Goal: Task Accomplishment & Management: Manage account settings

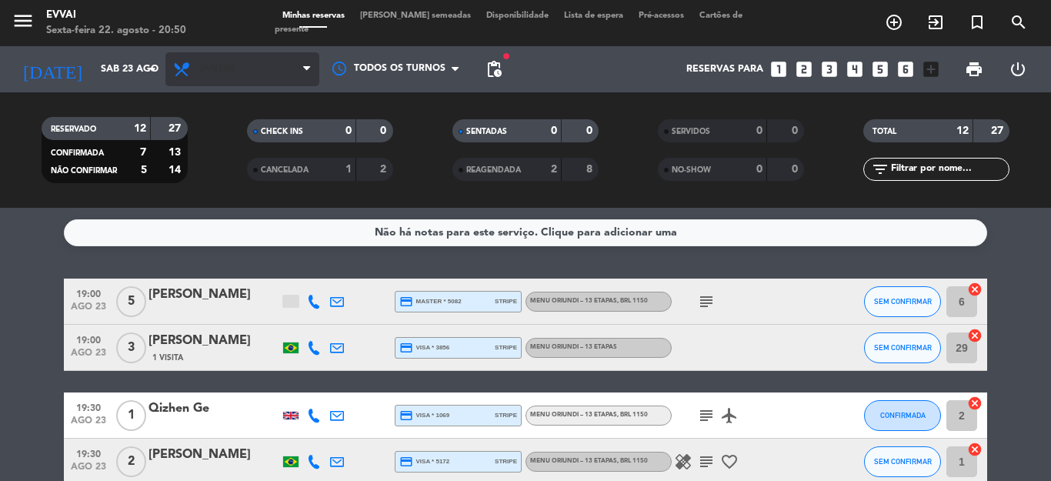
scroll to position [438, 0]
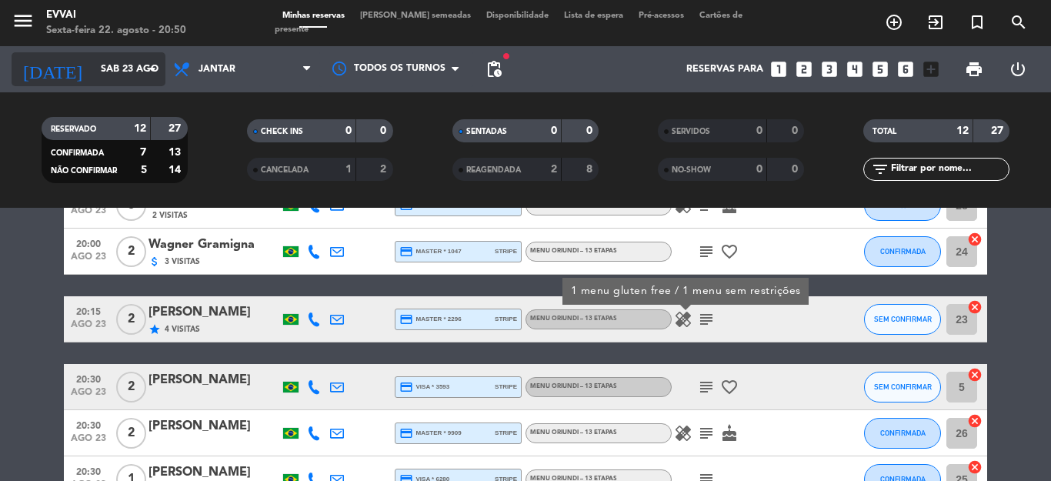
click at [147, 70] on icon "arrow_drop_down" at bounding box center [152, 69] width 18 height 18
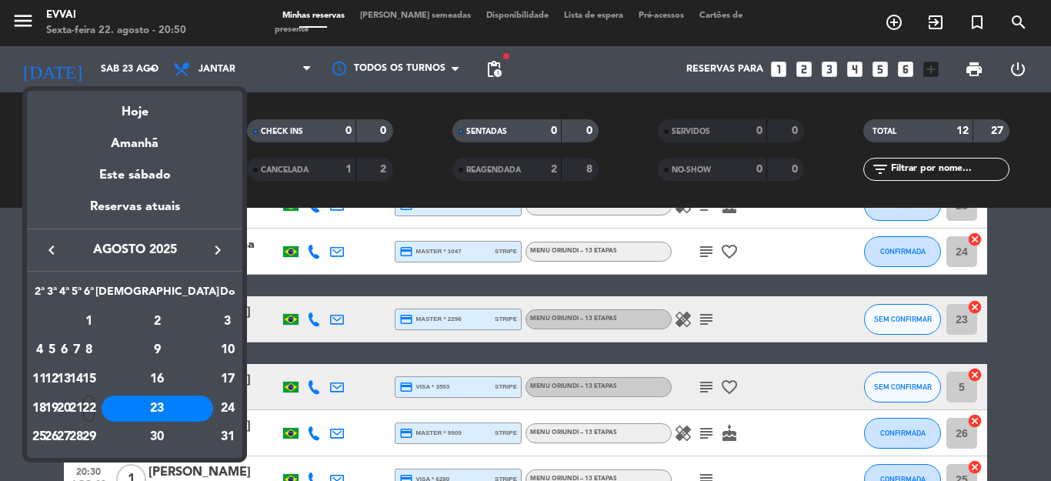
click at [258, 58] on div at bounding box center [525, 240] width 1051 height 481
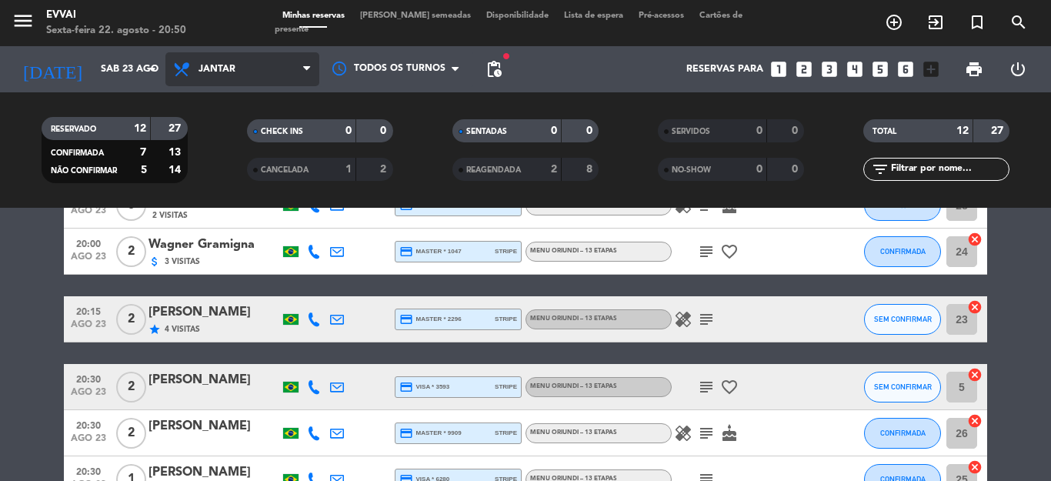
click at [276, 65] on span "Jantar" at bounding box center [242, 69] width 154 height 34
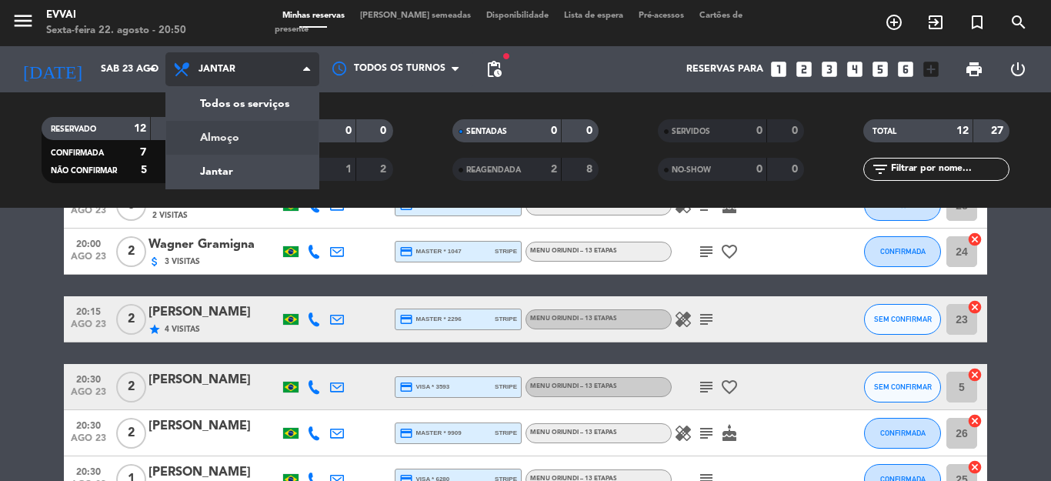
click at [284, 138] on div "menu Evvai Sexta-feira 22. agosto - 20:50 Minhas reservas Mesas semeadas Dispon…" at bounding box center [525, 104] width 1051 height 208
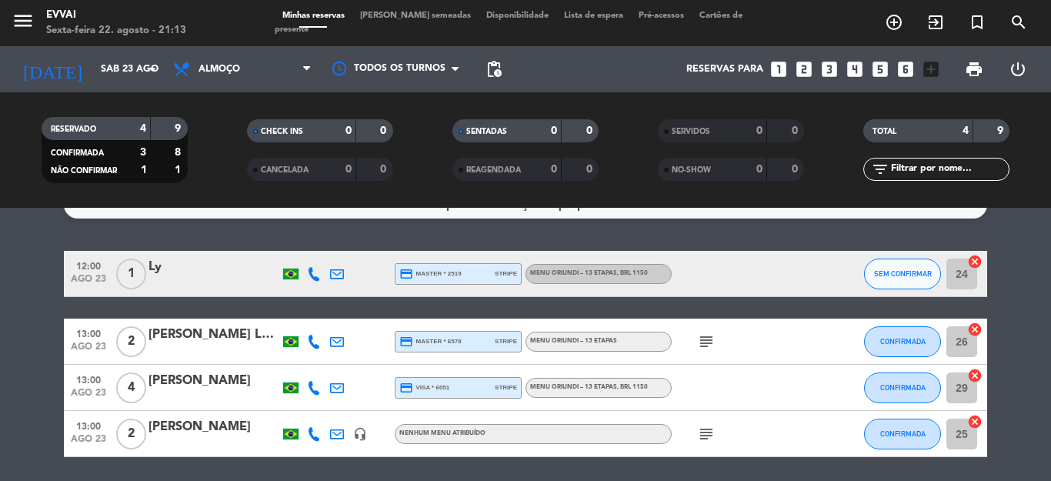
scroll to position [0, 0]
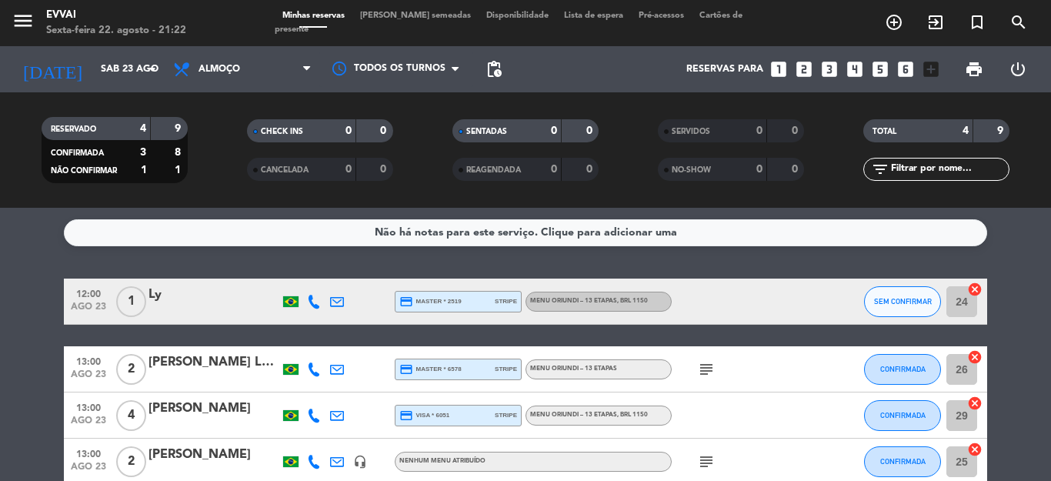
click at [177, 305] on div at bounding box center [213, 311] width 131 height 12
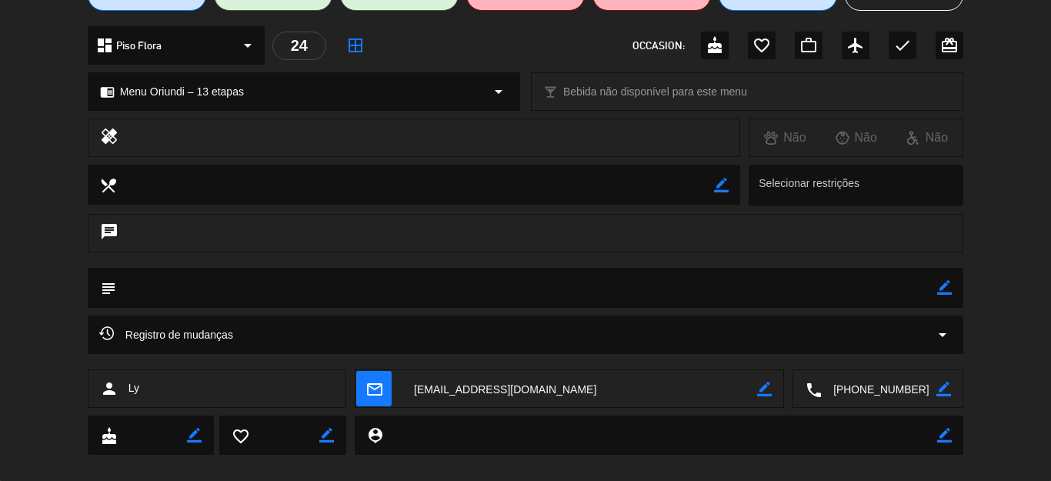
scroll to position [178, 0]
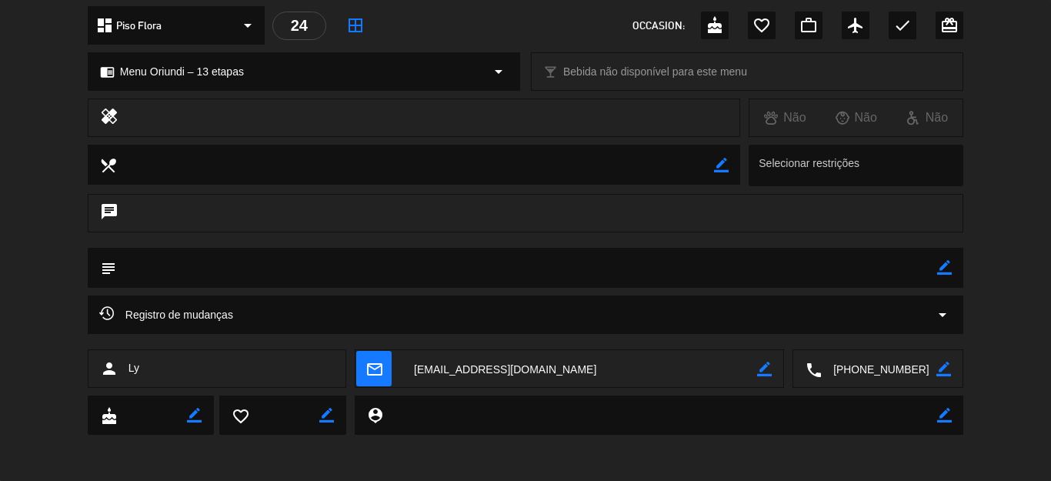
click at [938, 367] on icon "border_color" at bounding box center [943, 369] width 15 height 15
click at [882, 372] on textarea at bounding box center [879, 369] width 115 height 38
click at [881, 372] on textarea at bounding box center [879, 369] width 115 height 38
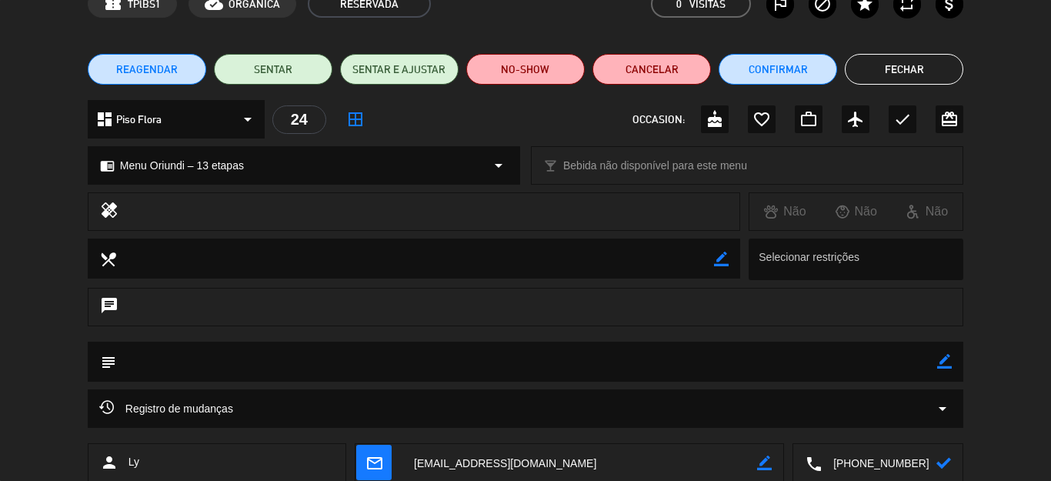
scroll to position [0, 0]
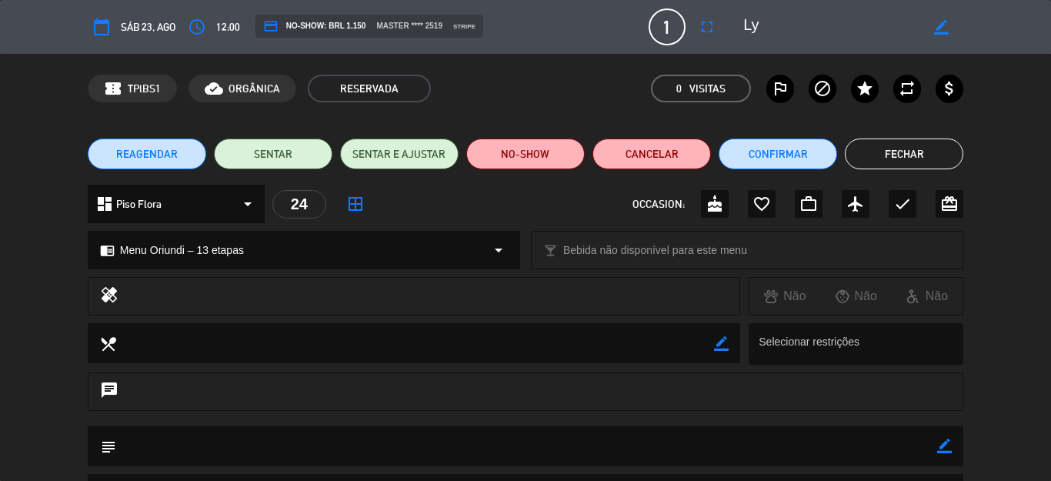
click at [881, 151] on button "Fechar" at bounding box center [904, 153] width 118 height 31
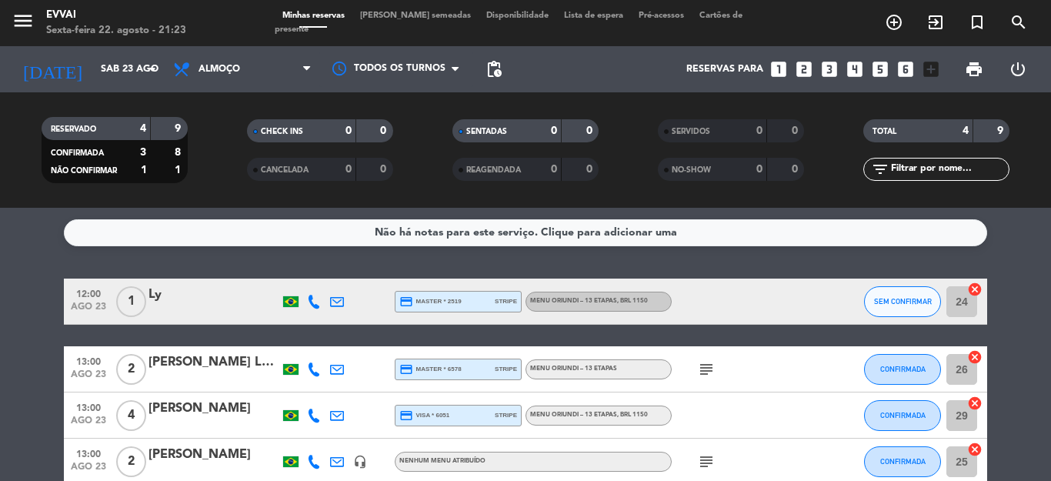
scroll to position [81, 0]
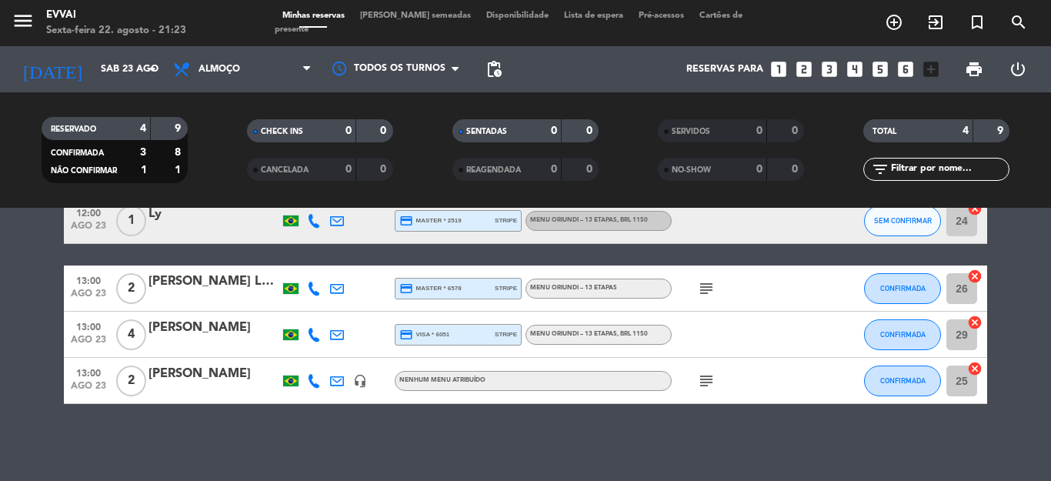
click at [702, 291] on icon "subject" at bounding box center [706, 288] width 18 height 18
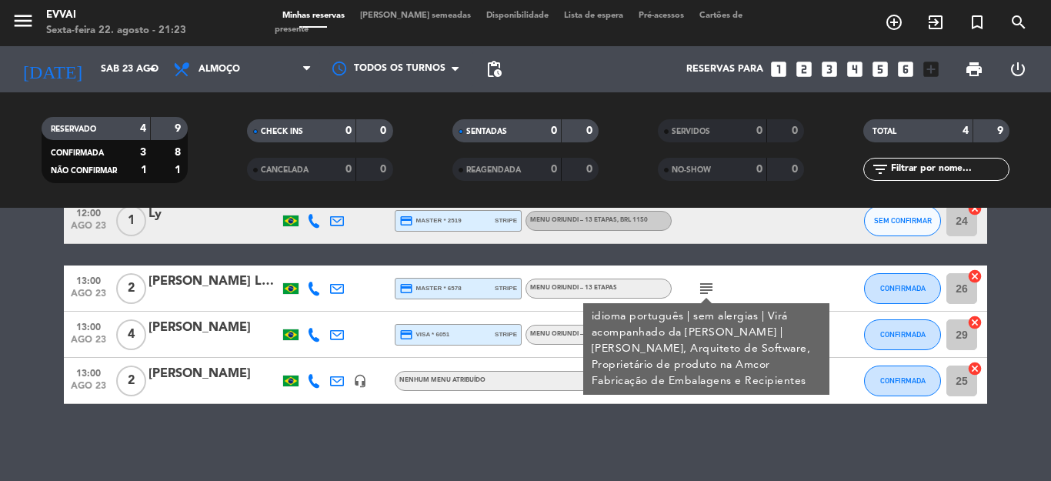
click at [227, 419] on div "Não há notas para este serviço. Clique para adicionar uma 12:00 [DATE] 1 Ly cre…" at bounding box center [525, 344] width 1051 height 273
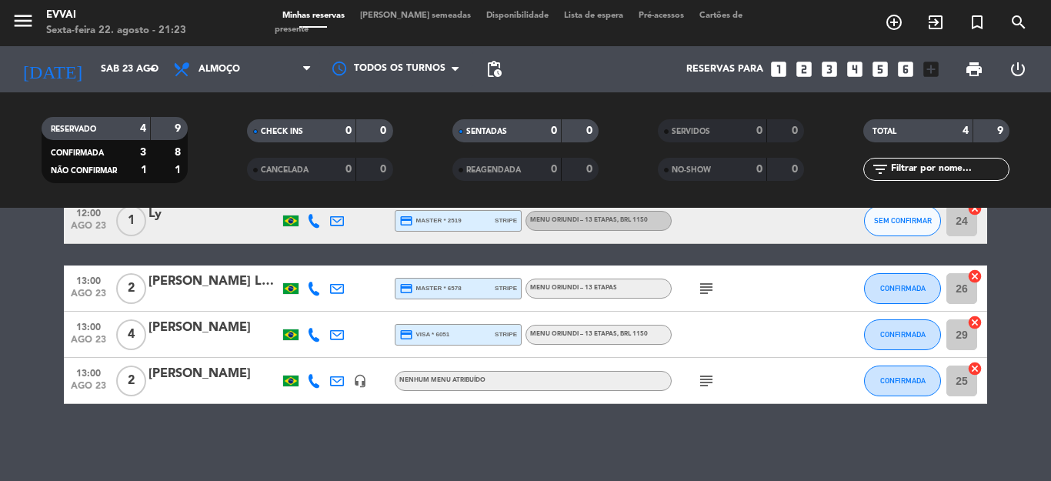
click at [697, 389] on icon "subject" at bounding box center [706, 381] width 18 height 18
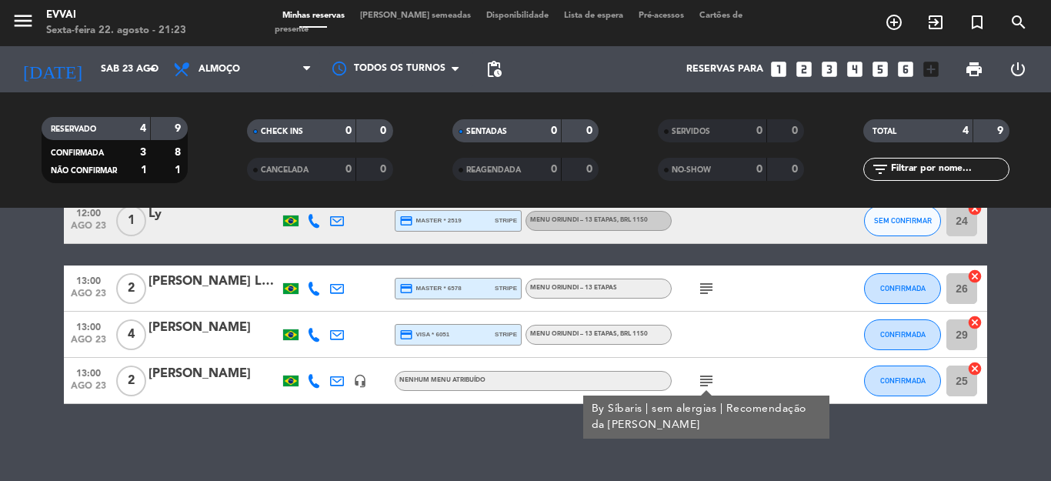
click at [365, 422] on div "Não há notas para este serviço. Clique para adicionar uma 12:00 [DATE] 1 Ly cre…" at bounding box center [525, 344] width 1051 height 273
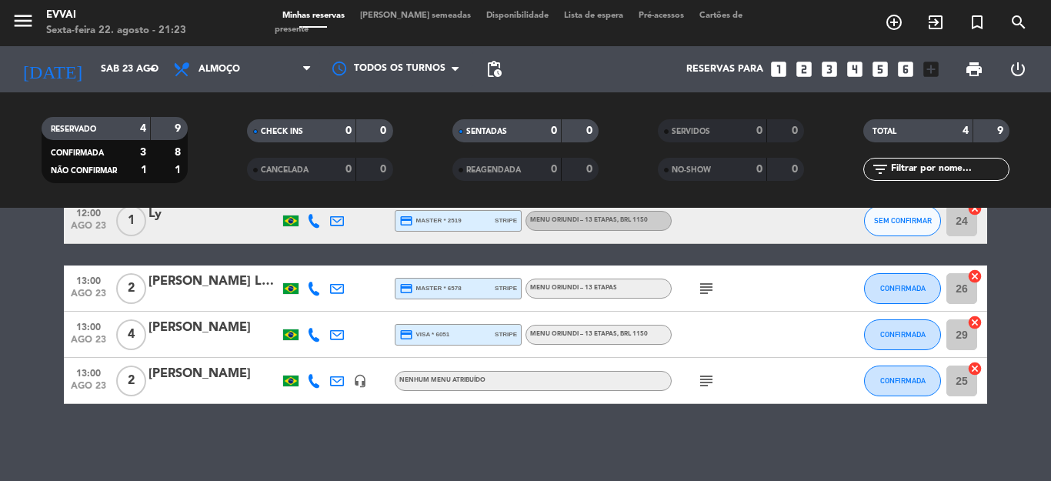
click at [201, 344] on div at bounding box center [213, 345] width 131 height 12
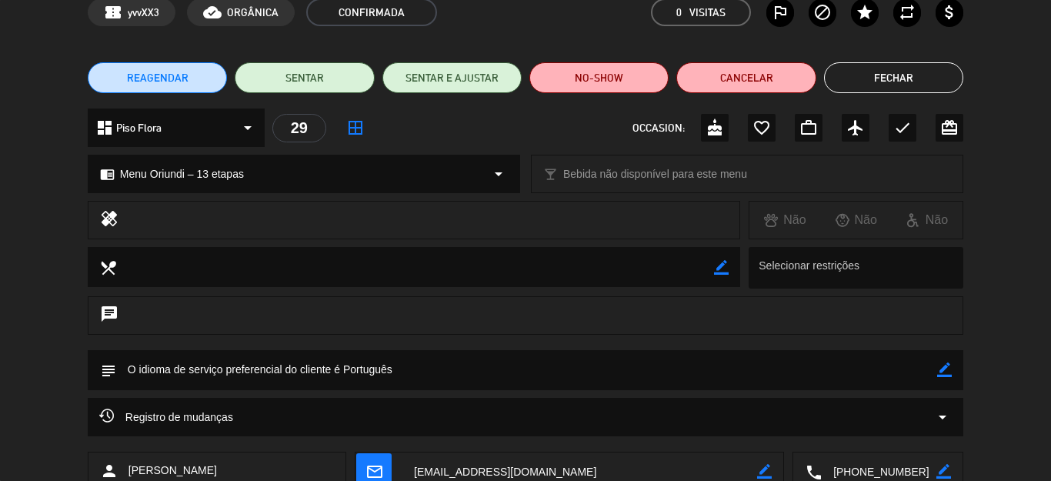
scroll to position [178, 0]
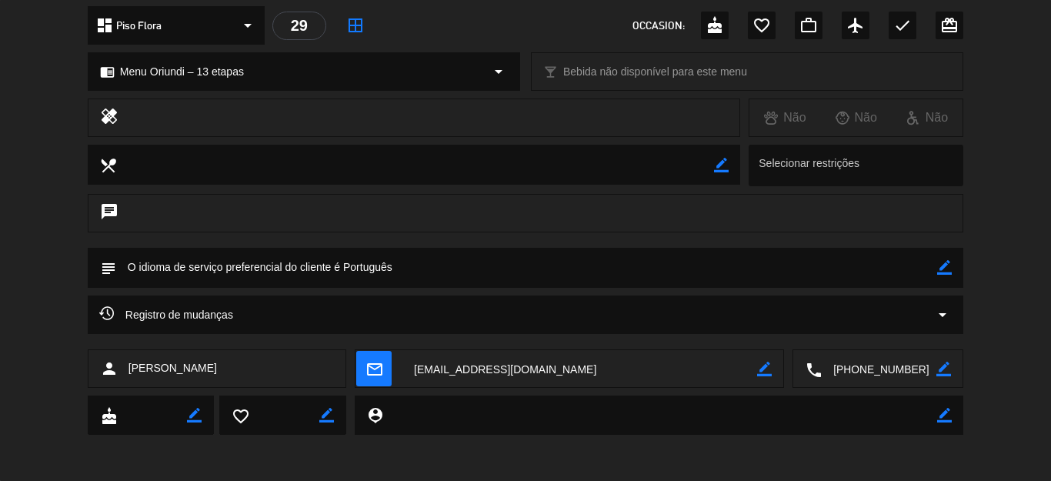
click at [936, 362] on icon "border_color" at bounding box center [943, 369] width 15 height 15
click at [886, 368] on textarea at bounding box center [879, 369] width 115 height 38
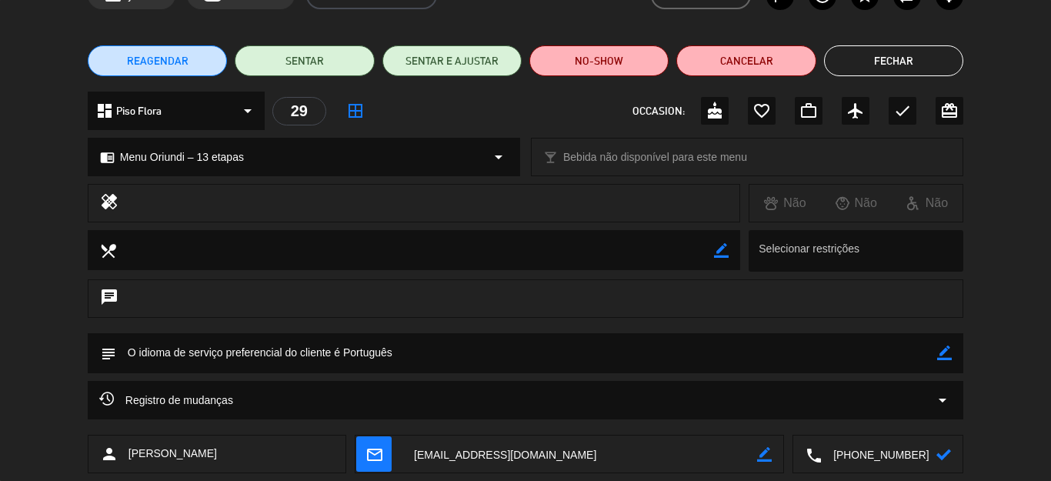
scroll to position [0, 0]
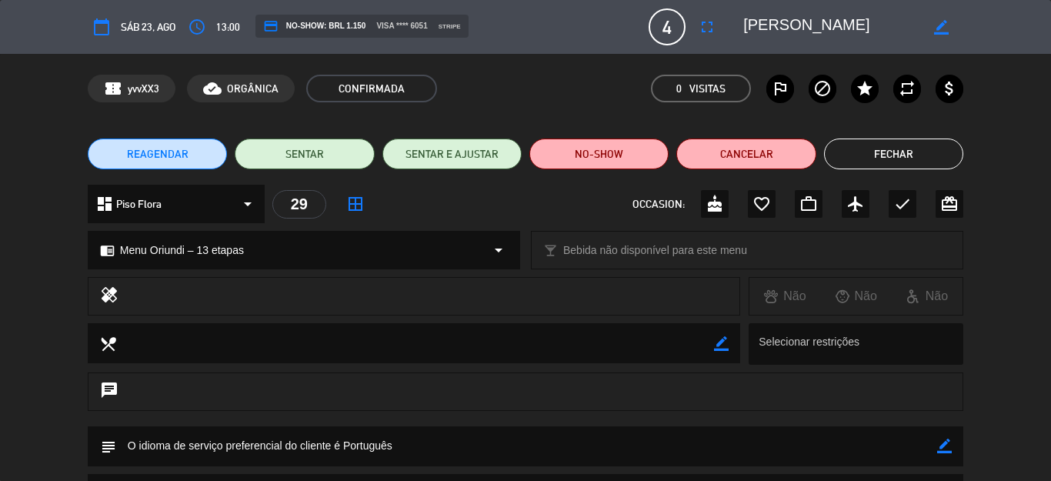
click at [910, 165] on button "Fechar" at bounding box center [893, 153] width 139 height 31
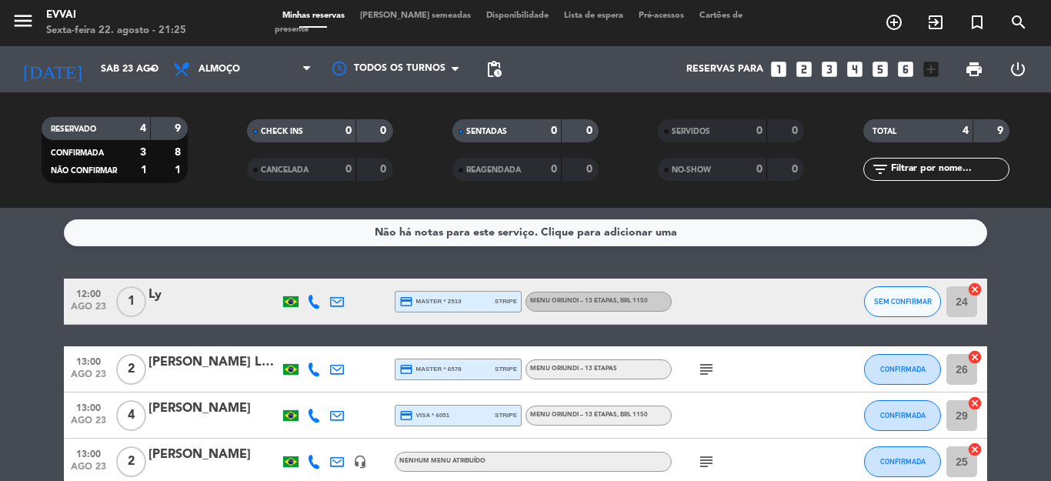
click at [697, 359] on div "subject" at bounding box center [741, 368] width 138 height 45
click at [698, 367] on icon "subject" at bounding box center [706, 369] width 18 height 18
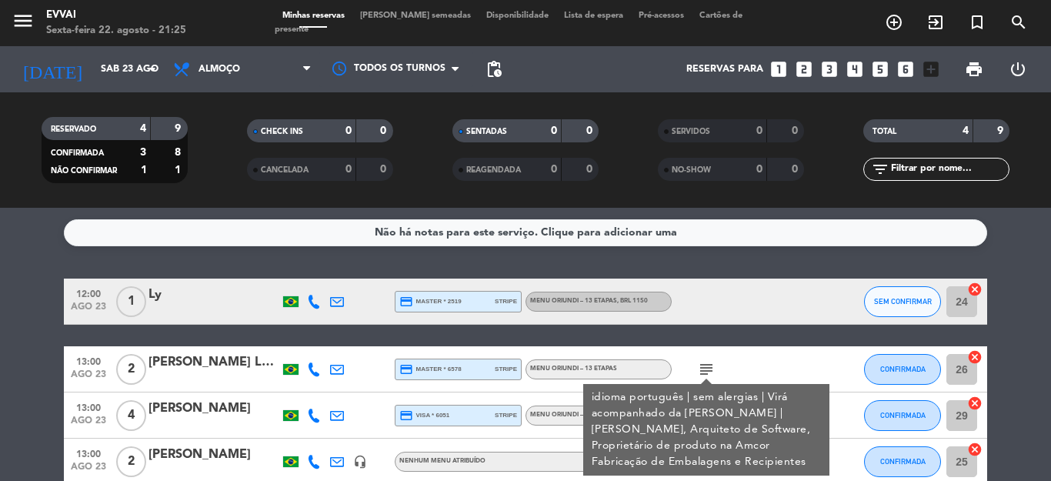
click at [698, 367] on icon "subject" at bounding box center [706, 369] width 18 height 18
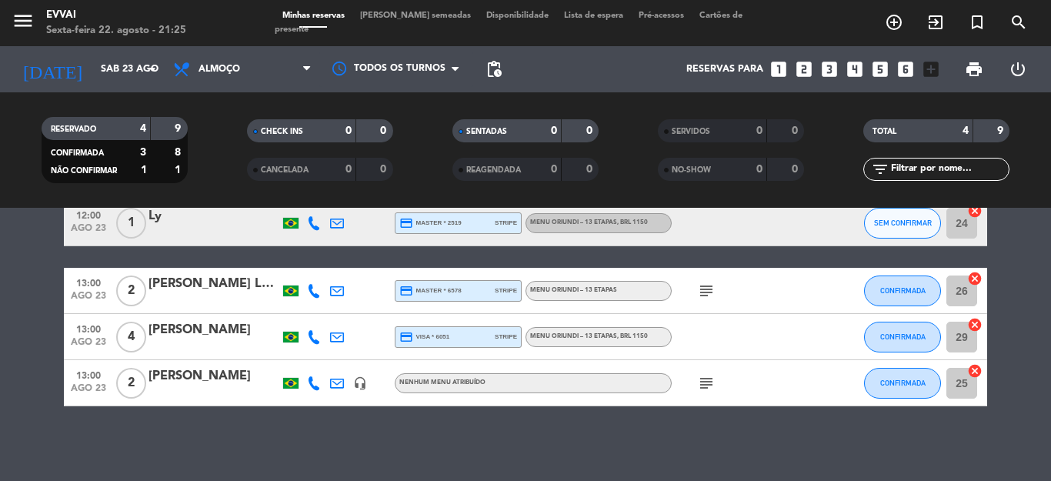
scroll to position [81, 0]
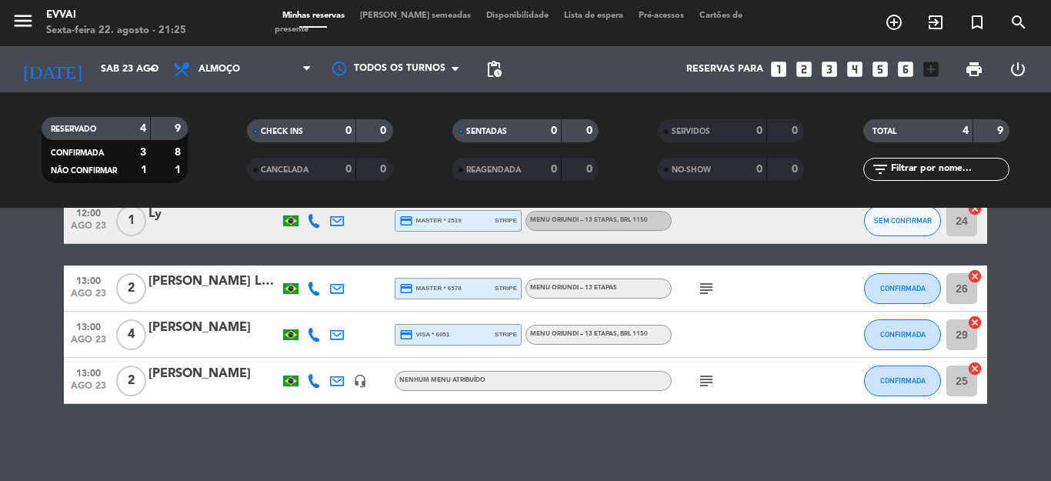
click at [698, 375] on icon "subject" at bounding box center [706, 381] width 18 height 18
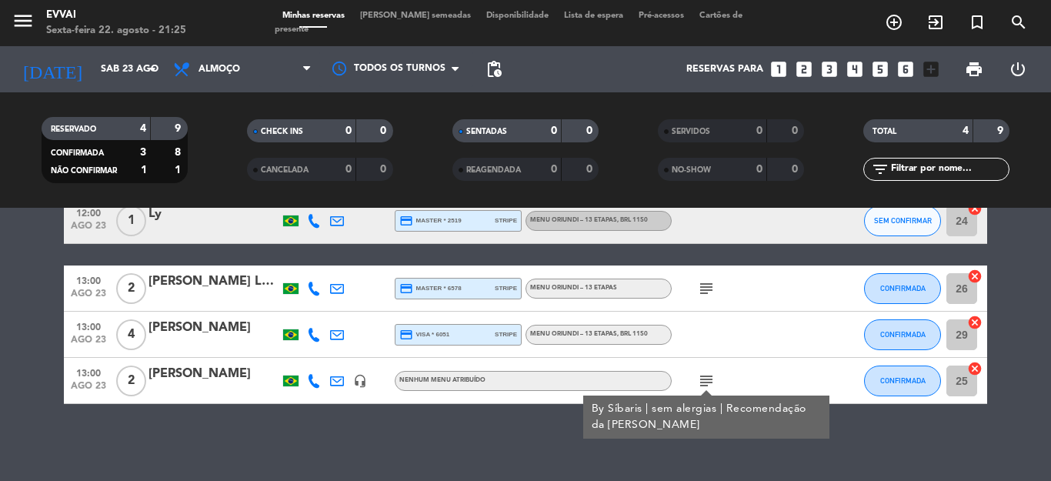
click at [695, 346] on div at bounding box center [741, 334] width 138 height 45
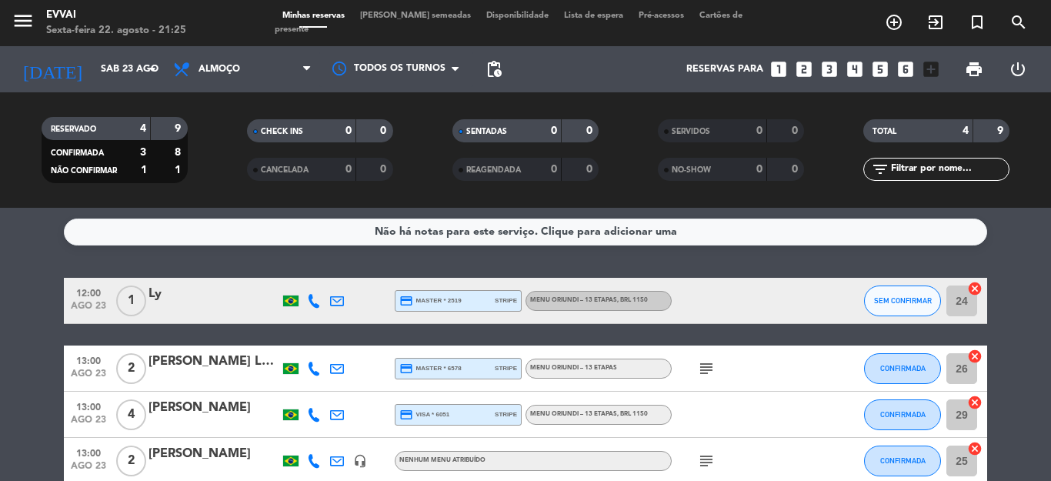
scroll to position [0, 0]
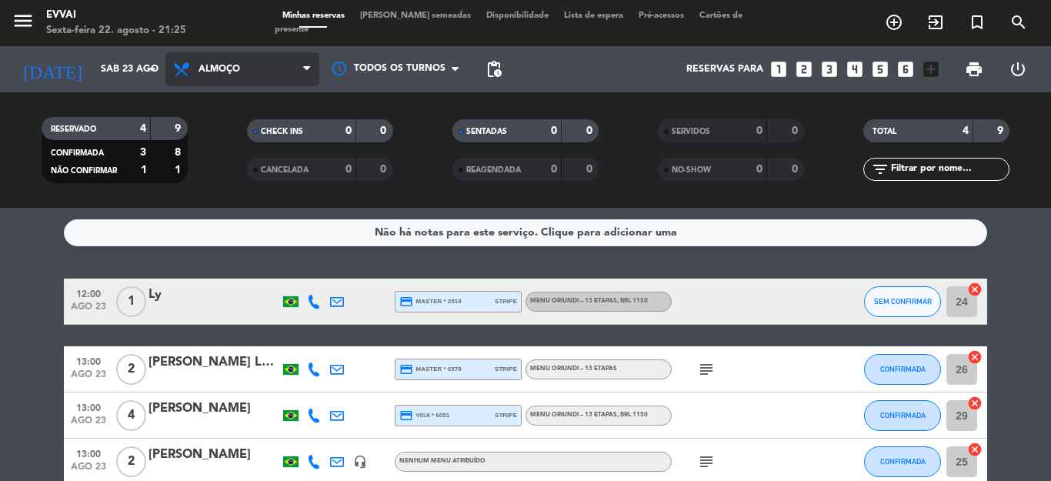
click at [310, 68] on icon at bounding box center [306, 69] width 7 height 12
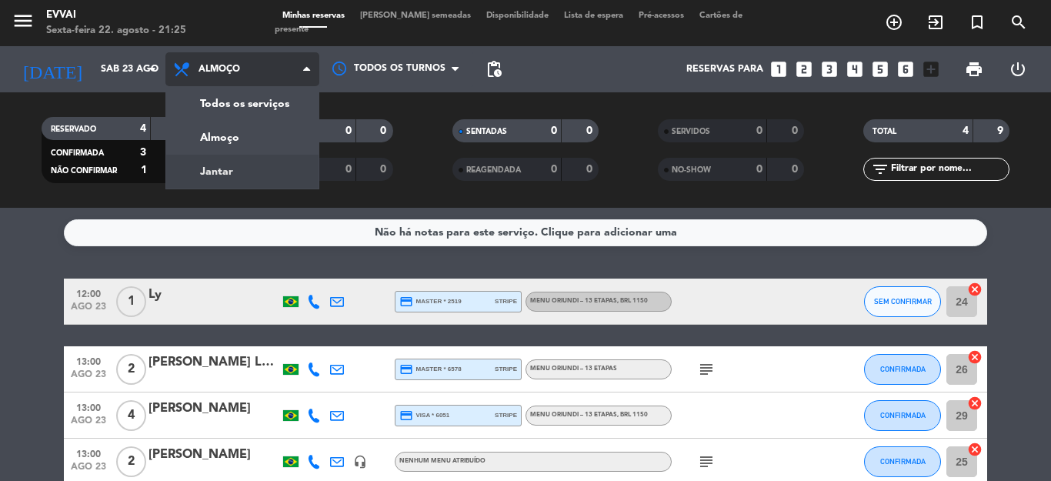
click at [272, 160] on div "menu Evvai Sexta-feira 22. agosto - 21:25 Minhas reservas Mesas semeadas Dispon…" at bounding box center [525, 104] width 1051 height 208
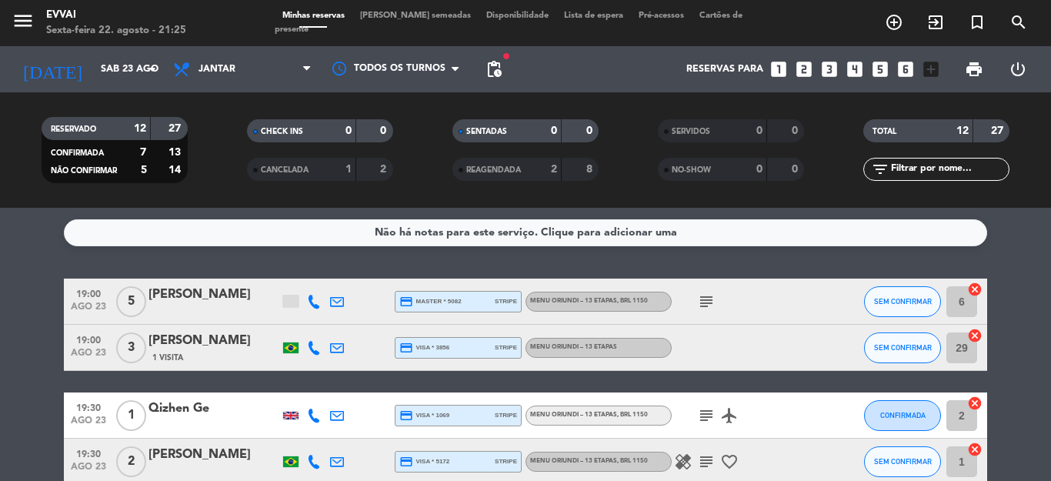
click at [697, 296] on icon "subject" at bounding box center [706, 301] width 18 height 18
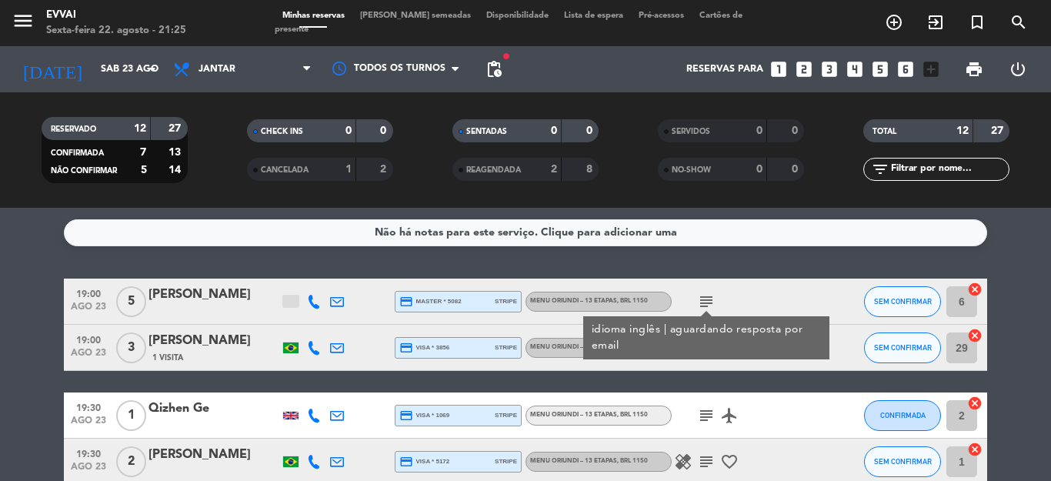
click at [697, 296] on icon "subject" at bounding box center [706, 301] width 18 height 18
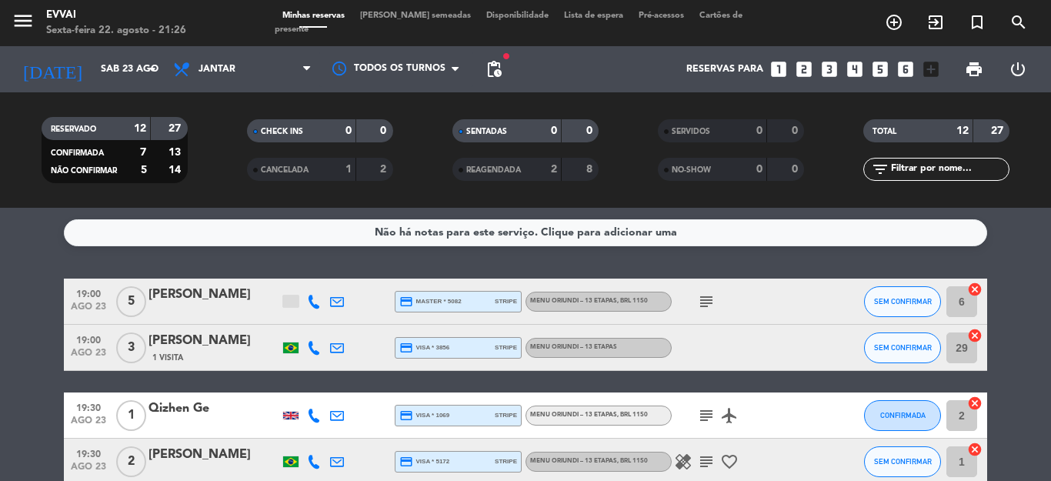
click at [702, 420] on icon "subject" at bounding box center [706, 415] width 18 height 18
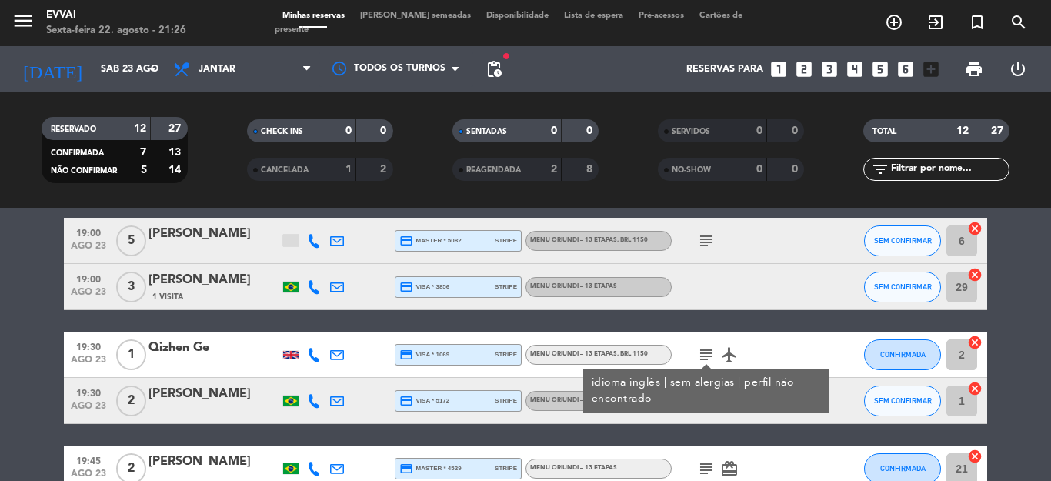
scroll to position [77, 0]
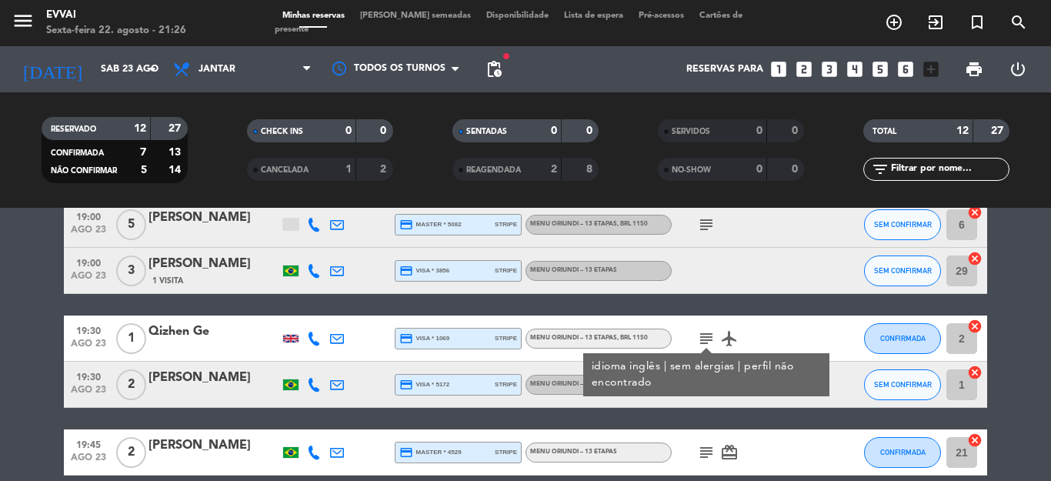
click at [702, 336] on icon "subject" at bounding box center [706, 338] width 18 height 18
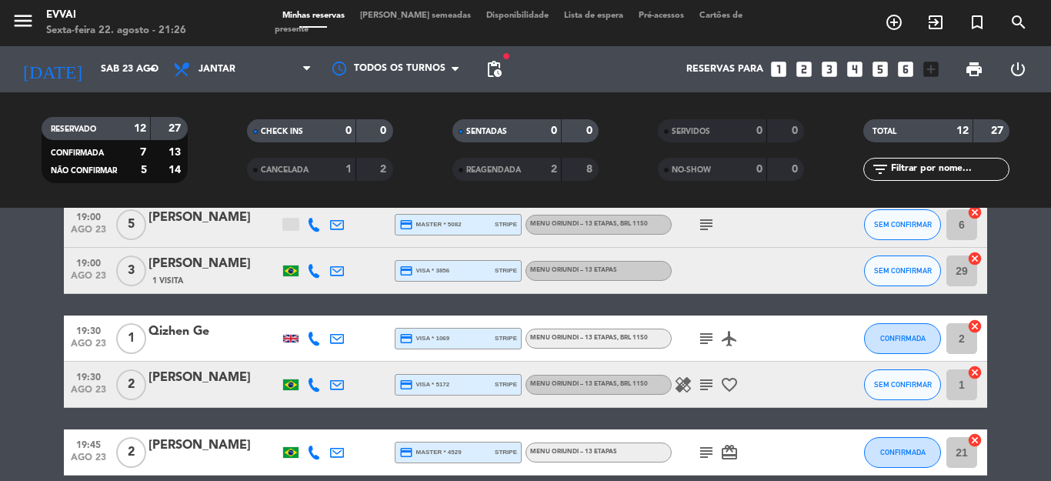
click at [697, 389] on icon "subject" at bounding box center [706, 384] width 18 height 18
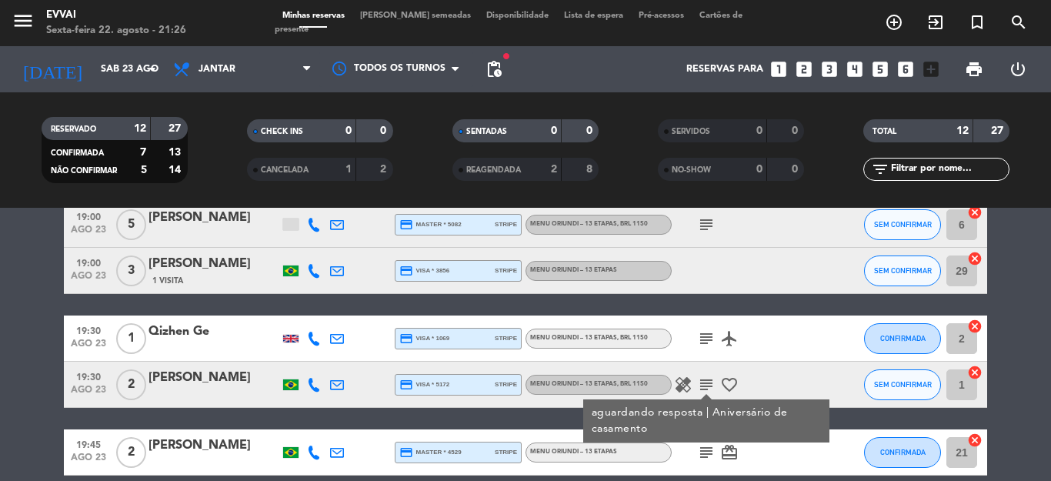
click at [674, 385] on icon "healing" at bounding box center [683, 384] width 18 height 18
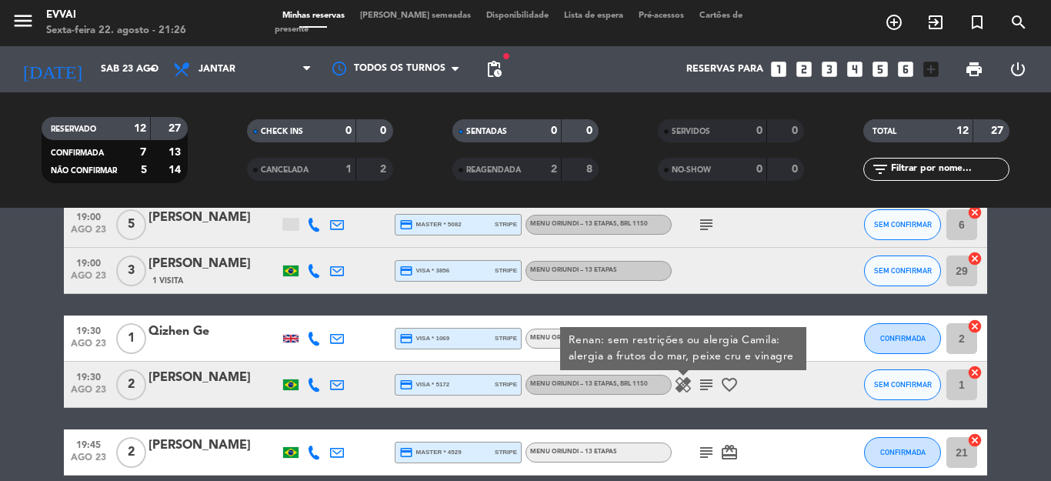
click at [697, 458] on icon "subject" at bounding box center [706, 452] width 18 height 18
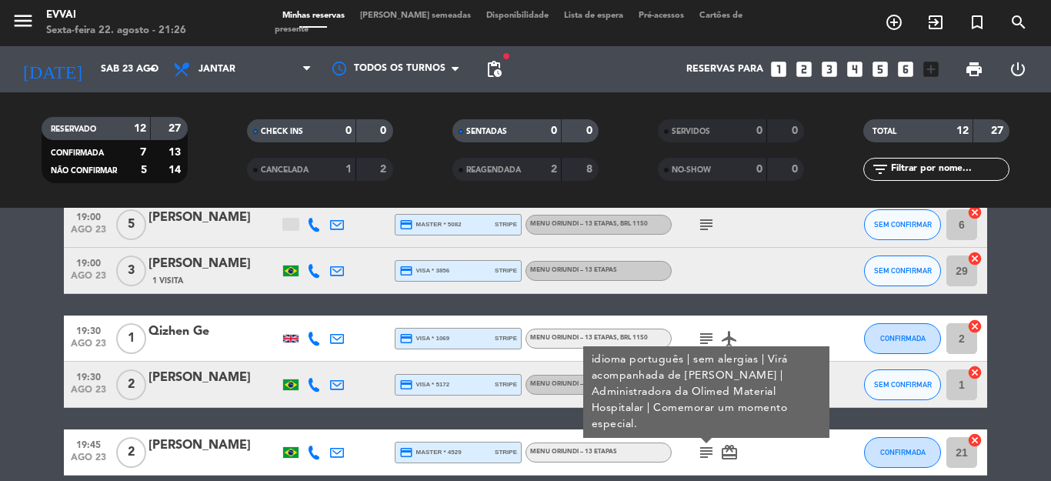
click at [732, 460] on span "card_giftcard" at bounding box center [729, 452] width 23 height 18
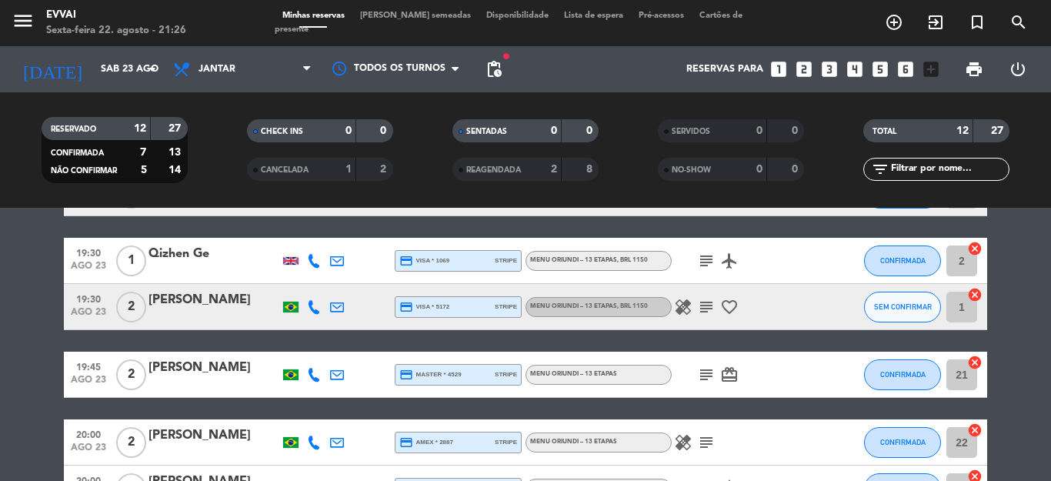
scroll to position [154, 0]
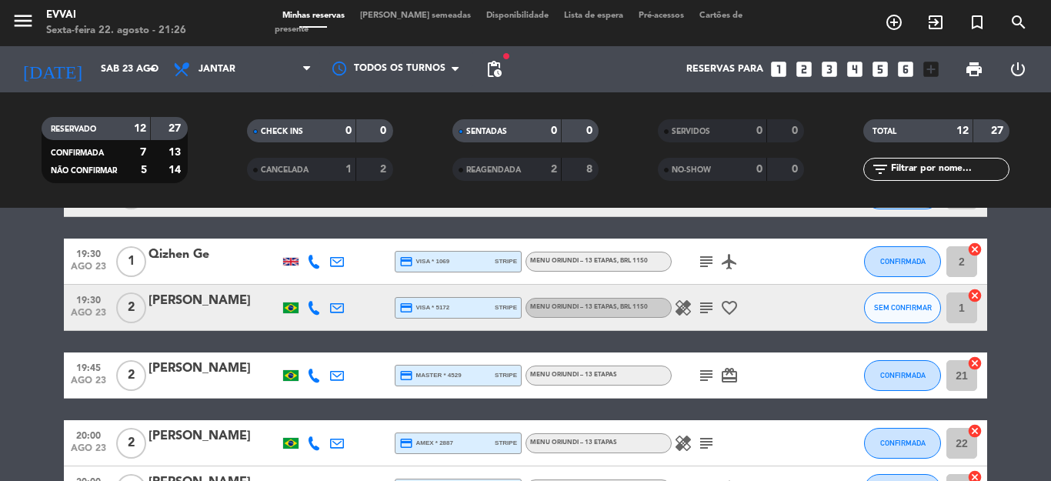
click at [700, 439] on icon "subject" at bounding box center [706, 443] width 18 height 18
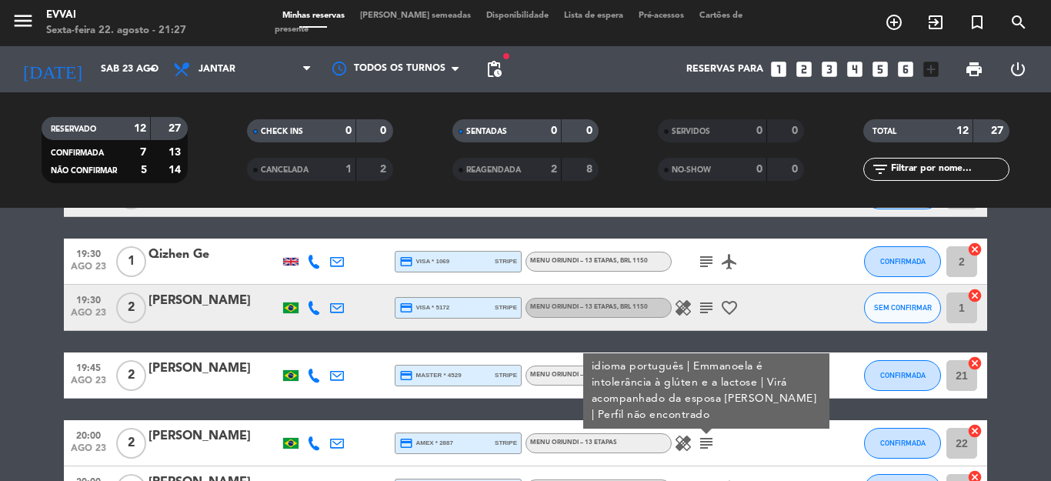
click at [724, 452] on div "healing subject idioma português | Emmanoela é intolerância à glúten e a lactos…" at bounding box center [741, 442] width 138 height 45
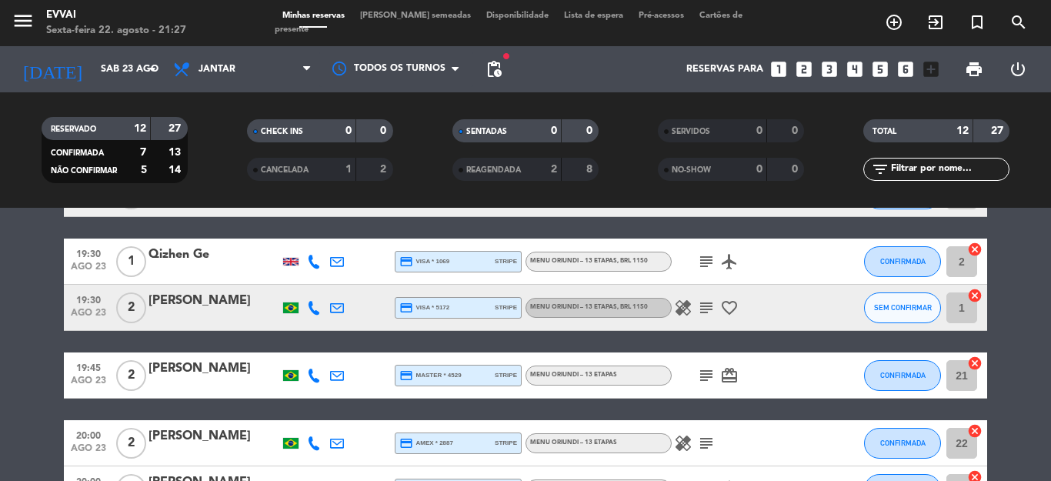
scroll to position [231, 0]
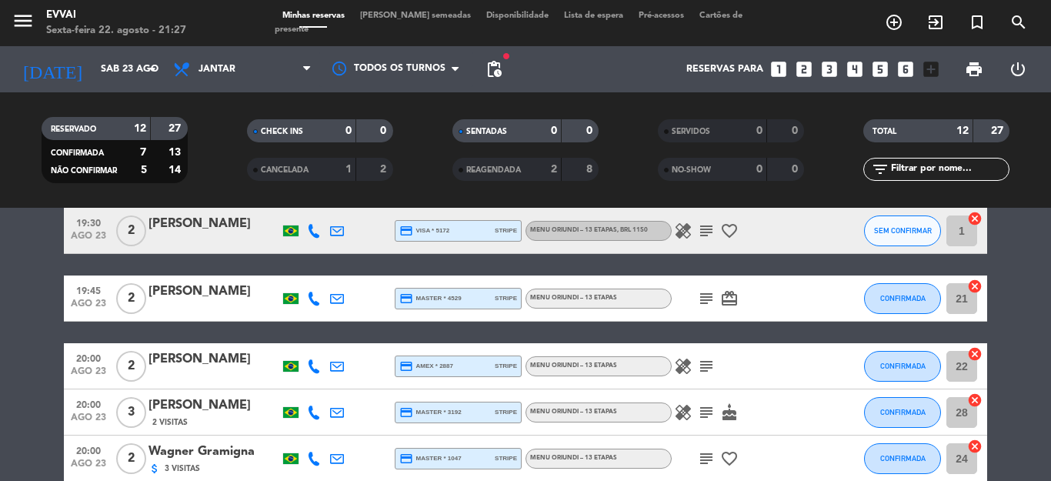
click at [705, 409] on icon "subject" at bounding box center [706, 412] width 18 height 18
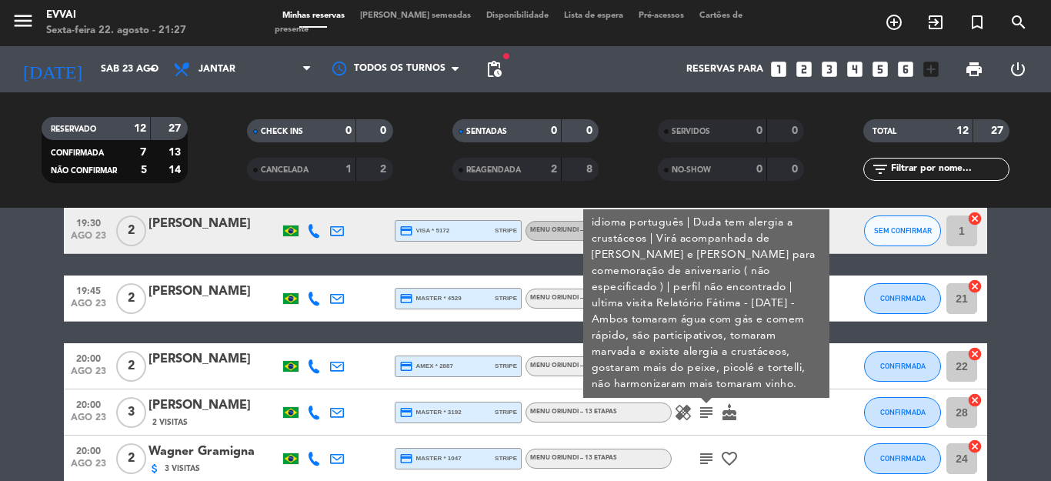
click at [723, 412] on icon "cake" at bounding box center [729, 412] width 18 height 18
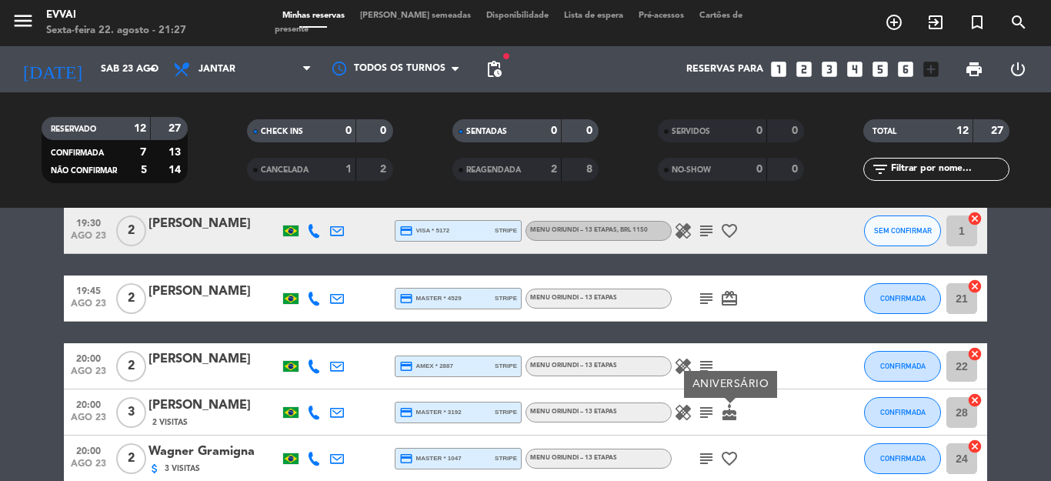
click at [732, 439] on div "subject favorite_border" at bounding box center [741, 457] width 138 height 45
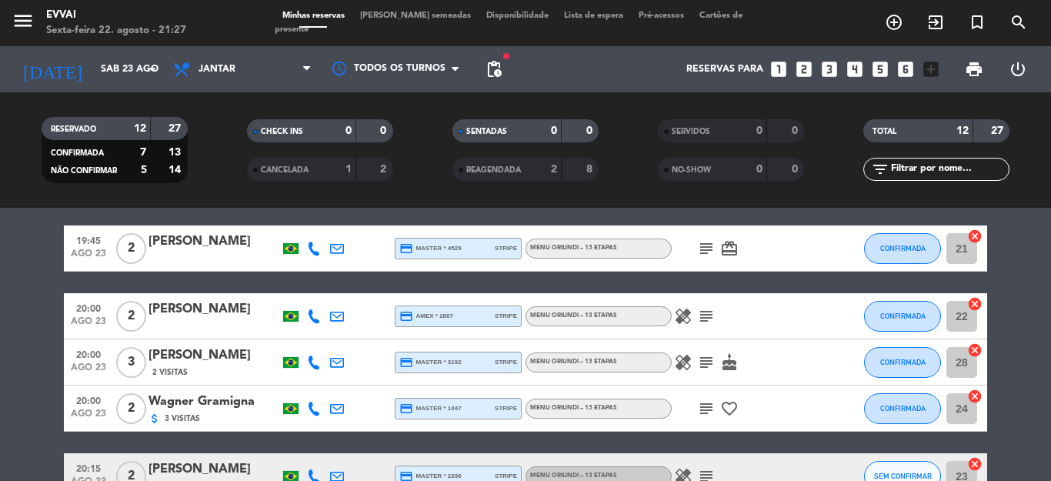
scroll to position [308, 0]
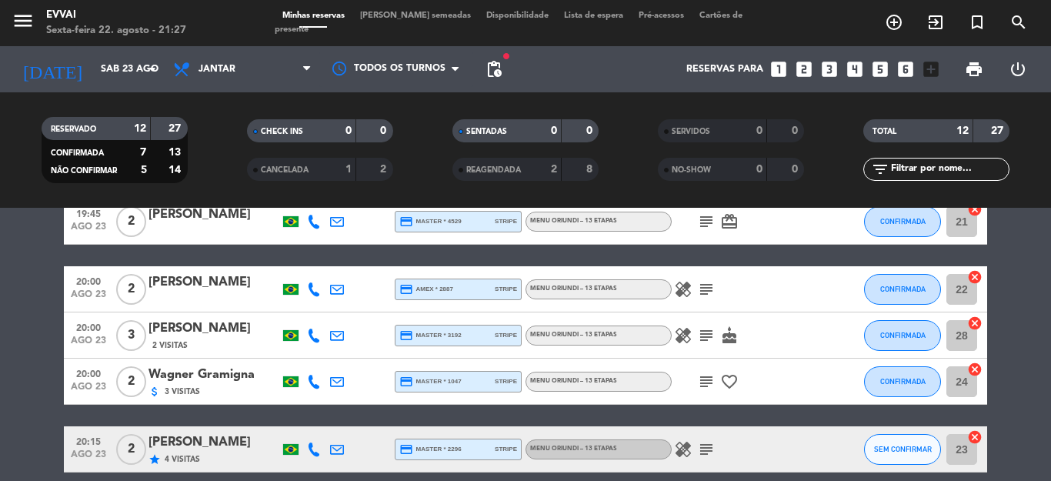
click at [697, 382] on icon "subject" at bounding box center [706, 381] width 18 height 18
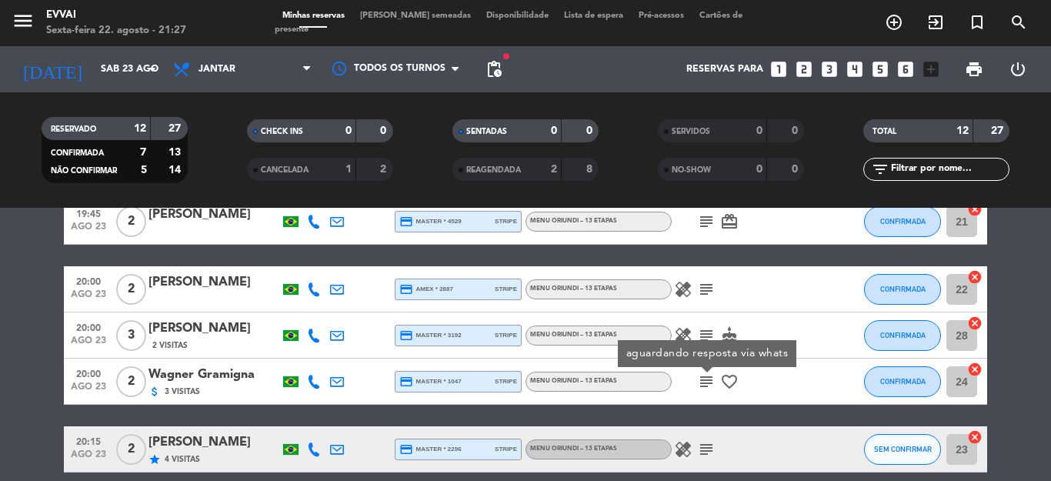
click at [697, 382] on icon "subject" at bounding box center [706, 381] width 18 height 18
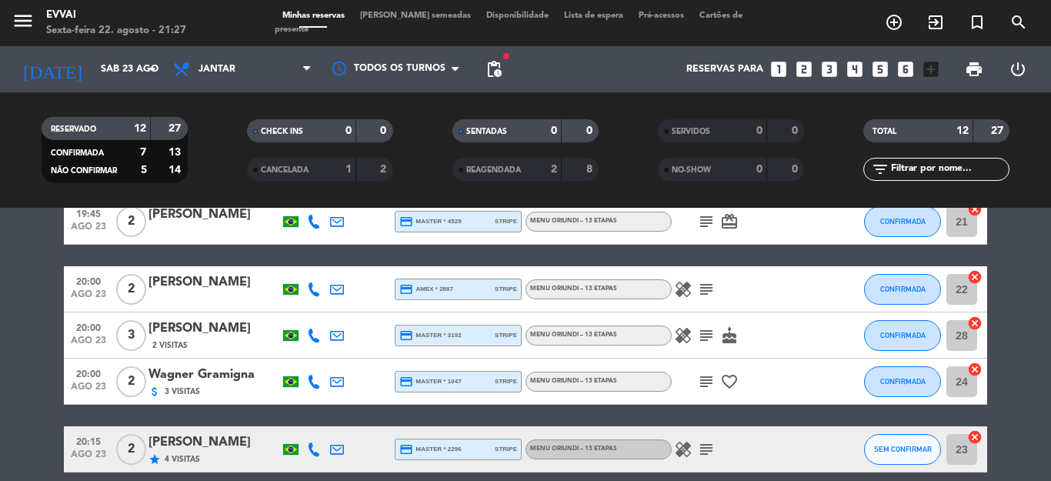
click at [697, 442] on icon "subject" at bounding box center [706, 449] width 18 height 18
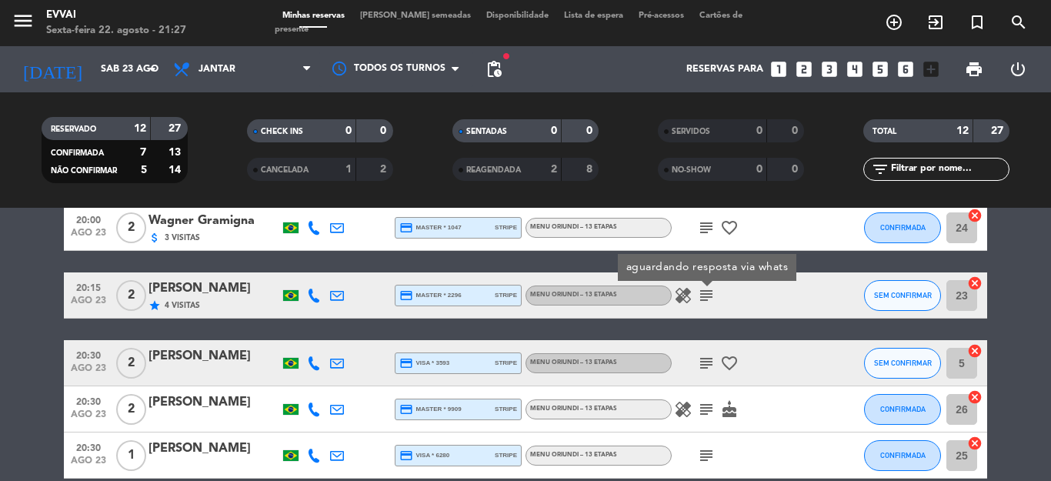
click at [697, 369] on icon "subject" at bounding box center [706, 363] width 18 height 18
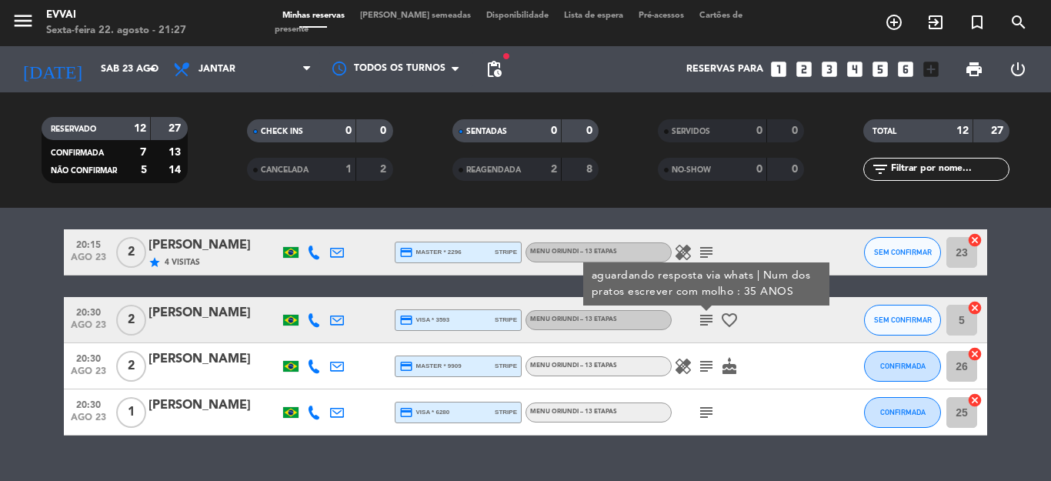
scroll to position [536, 0]
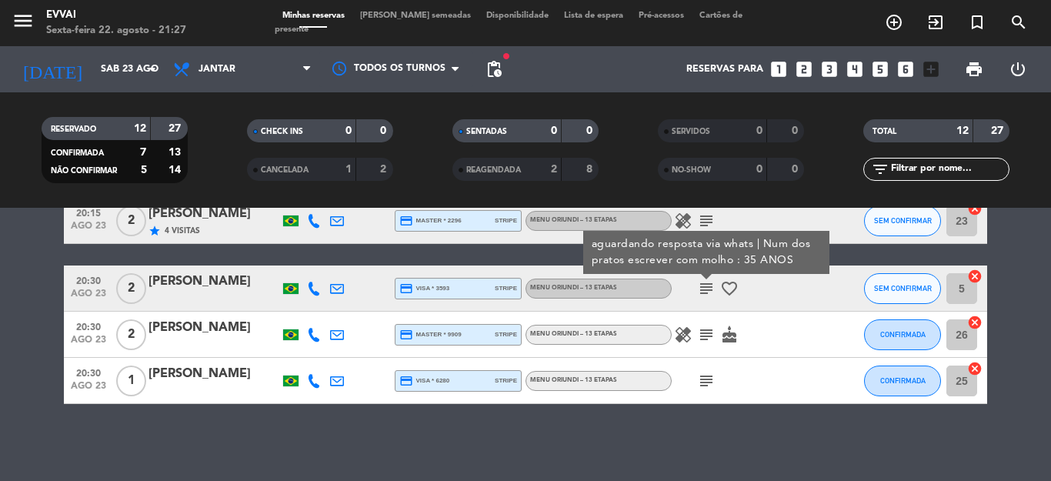
click at [697, 342] on icon "subject" at bounding box center [706, 334] width 18 height 18
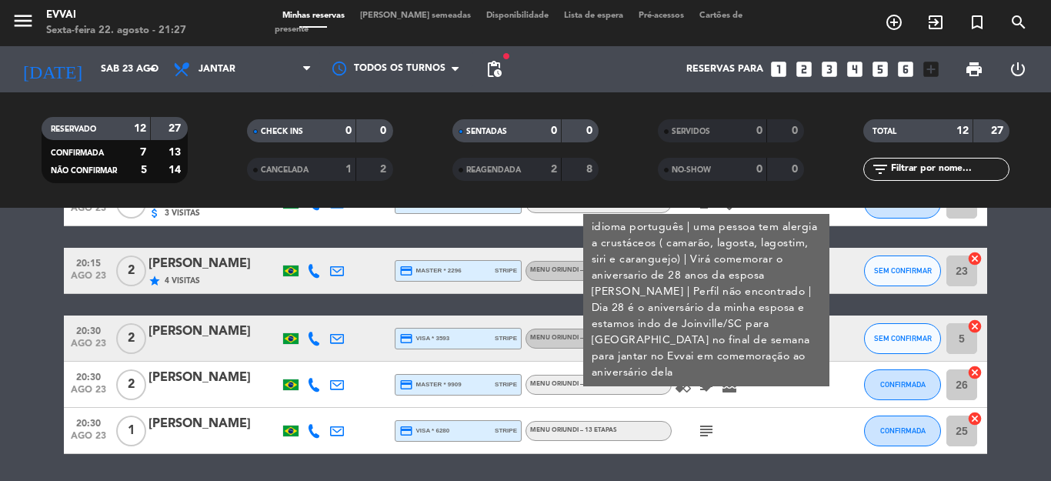
scroll to position [459, 0]
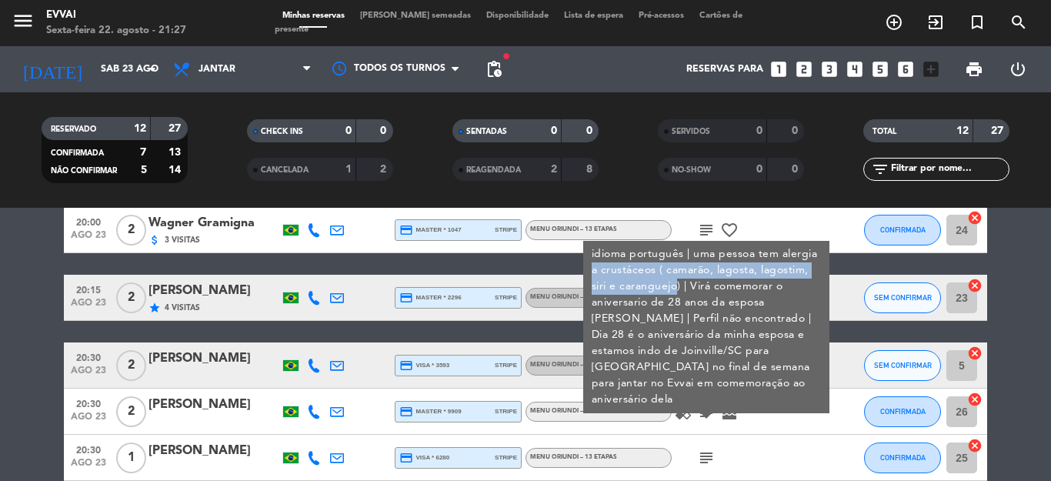
drag, startPoint x: 669, startPoint y: 292, endPoint x: 581, endPoint y: 271, distance: 91.1
click at [583, 271] on div "idioma português | uma pessoa tem alergia a crustáceos ( camarão, lagosta, lago…" at bounding box center [706, 327] width 246 height 172
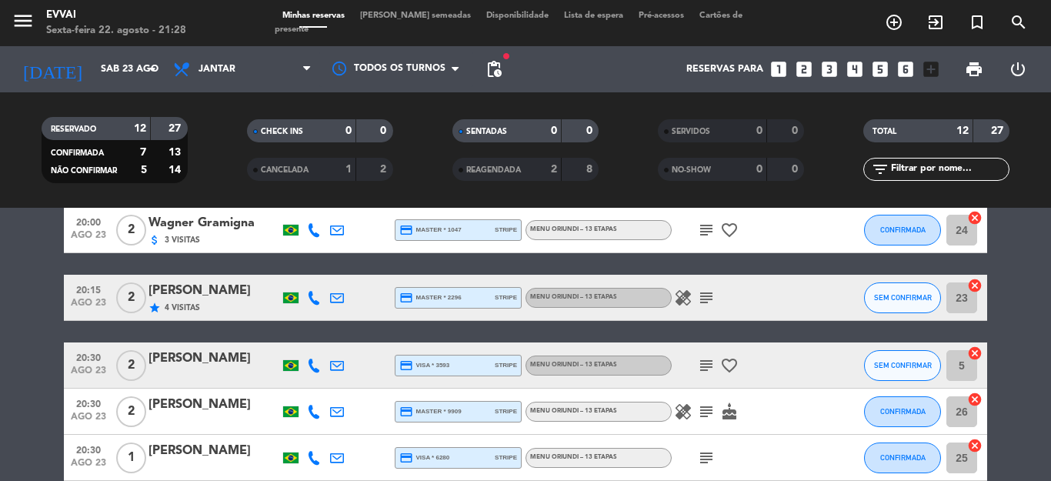
click at [697, 406] on icon "subject" at bounding box center [706, 411] width 18 height 18
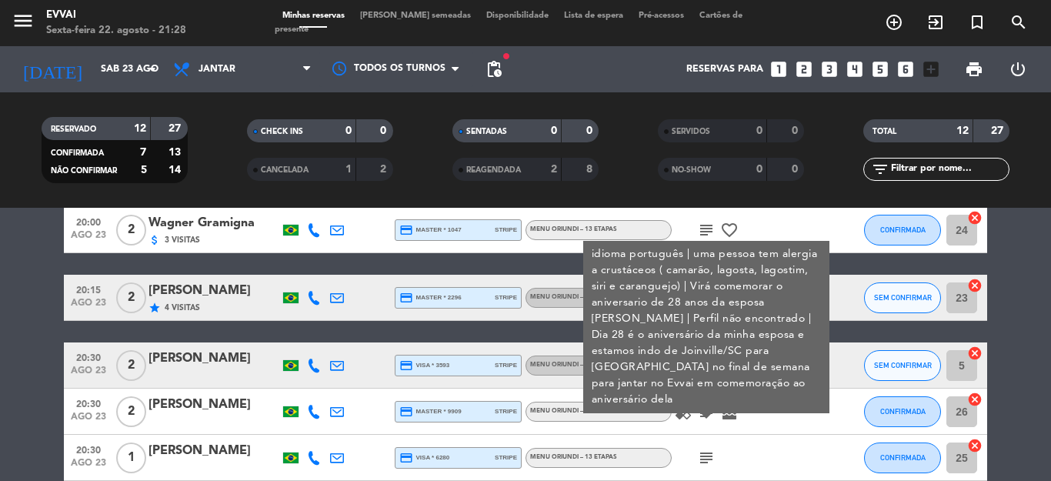
drag, startPoint x: 709, startPoint y: 432, endPoint x: 708, endPoint y: 452, distance: 20.0
click at [709, 432] on div "healing subject idioma português | uma pessoa tem alergia a crustáceos ( camarã…" at bounding box center [741, 411] width 138 height 45
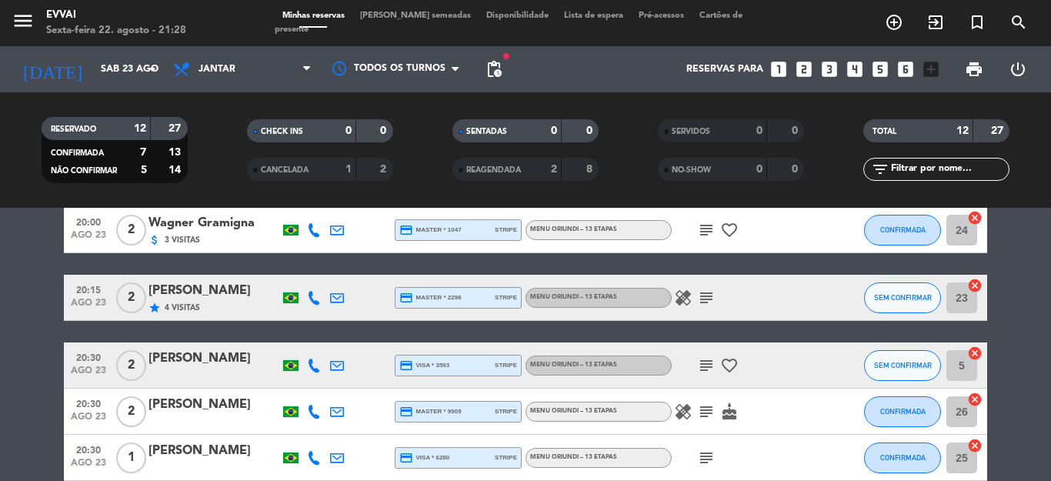
click at [701, 458] on icon "subject" at bounding box center [706, 458] width 18 height 18
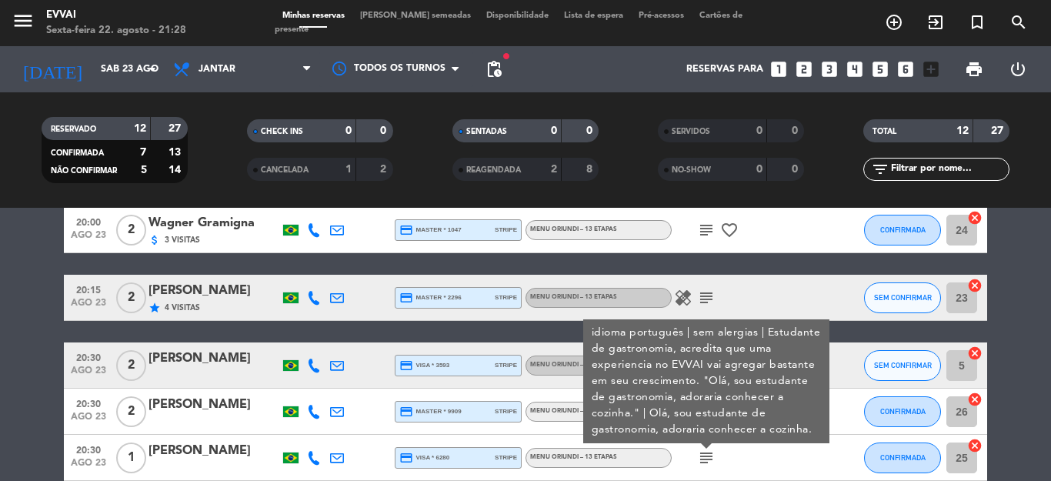
click at [701, 458] on icon "subject" at bounding box center [706, 458] width 18 height 18
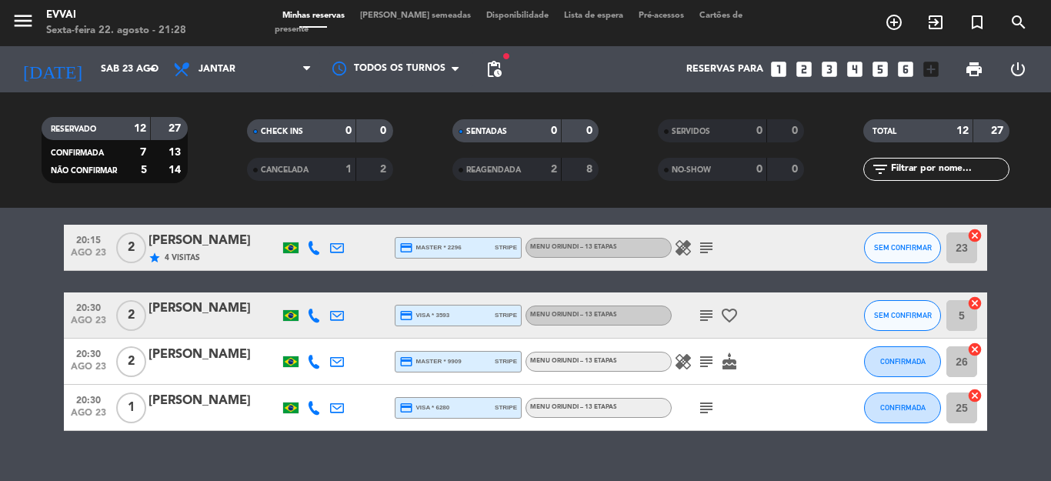
scroll to position [536, 0]
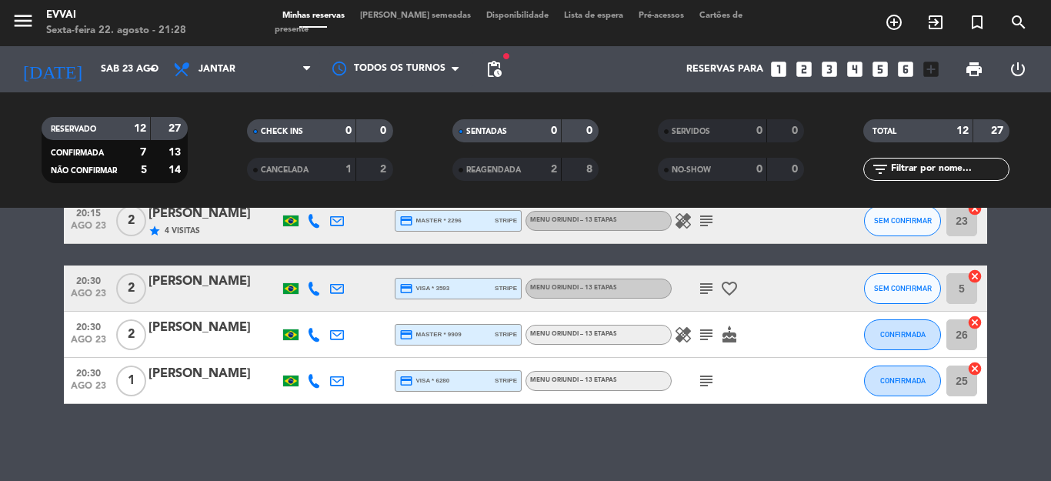
click at [706, 379] on icon "subject" at bounding box center [706, 381] width 18 height 18
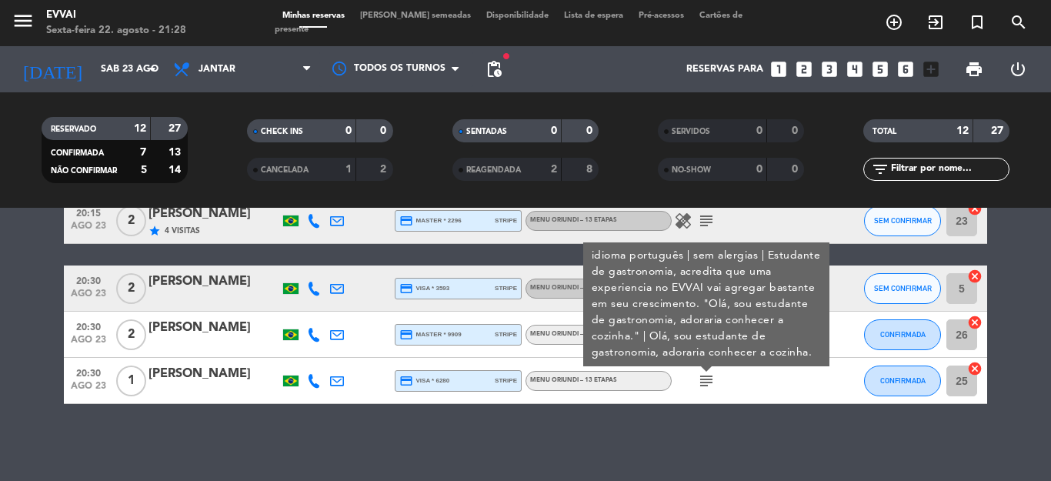
click at [725, 412] on div "Não há notas para este serviço. Clique para adicionar uma 19:00 [DATE] 5 [PERSO…" at bounding box center [525, 344] width 1051 height 273
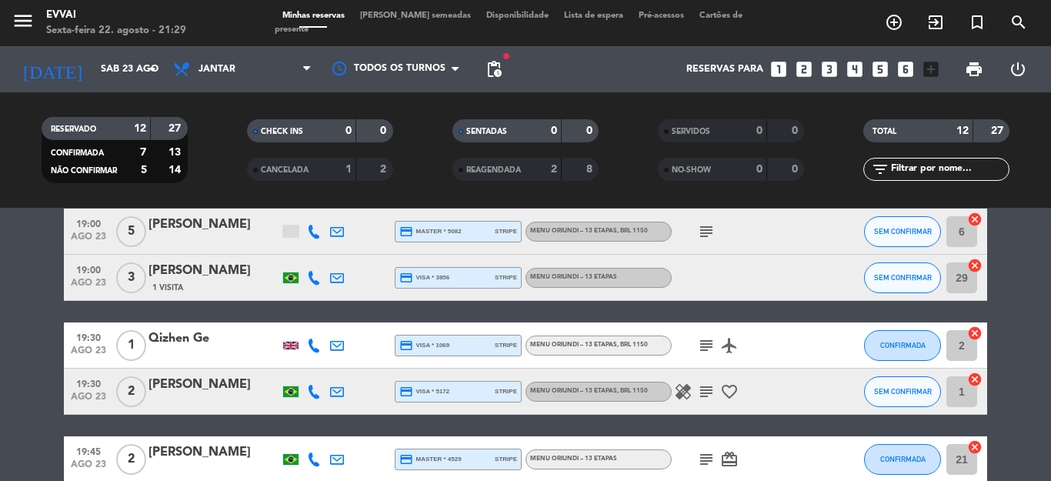
scroll to position [462, 0]
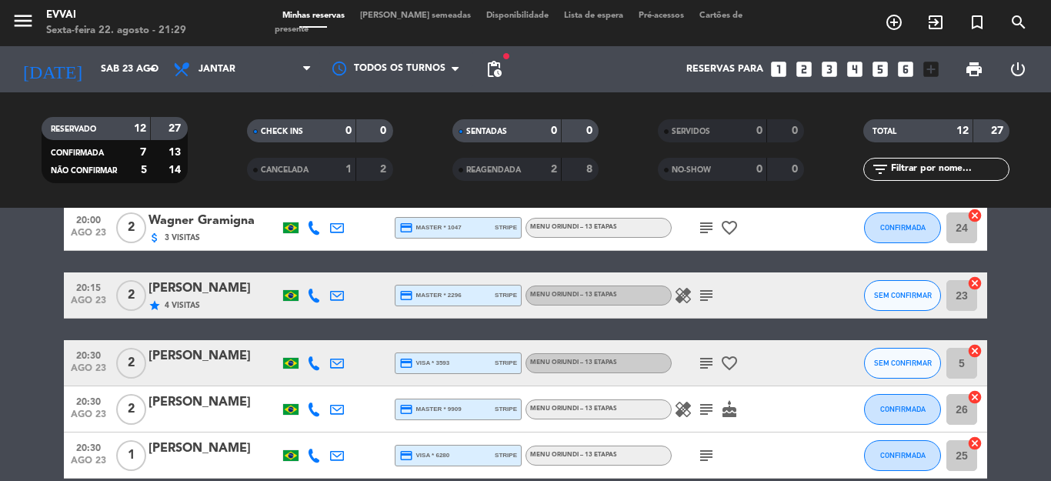
click at [704, 362] on icon "subject" at bounding box center [706, 363] width 18 height 18
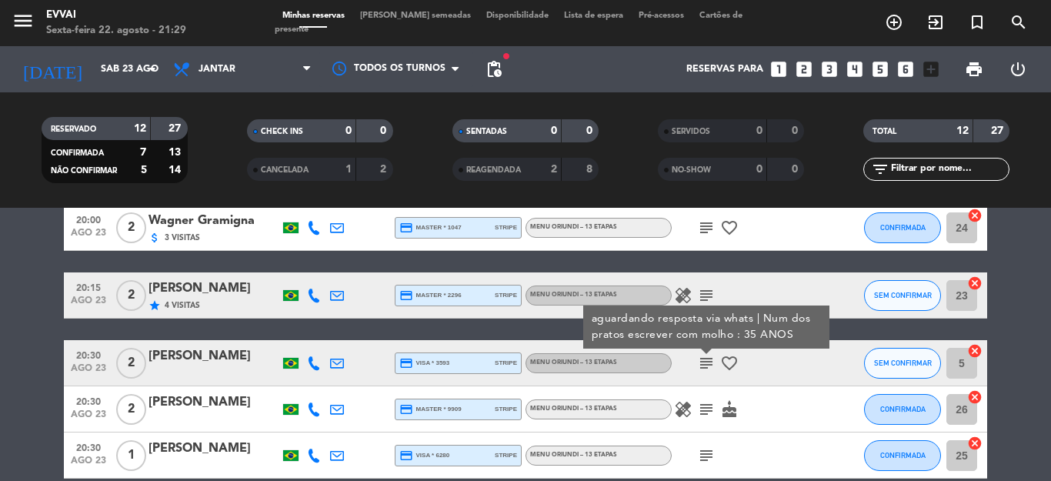
click at [718, 375] on div "subject aguardando resposta via whats | Num dos pratos escrever com molho : 35 …" at bounding box center [741, 362] width 138 height 45
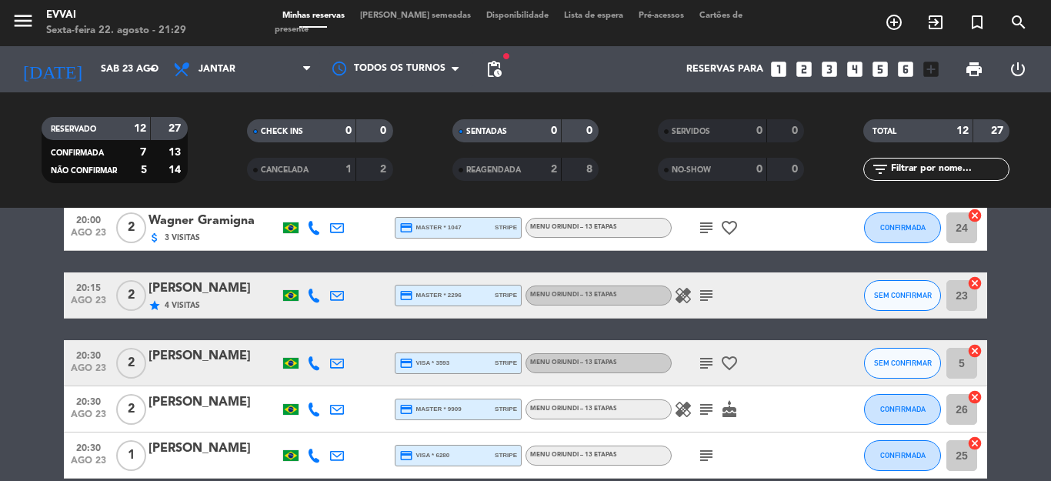
click at [720, 409] on icon "cake" at bounding box center [729, 409] width 18 height 18
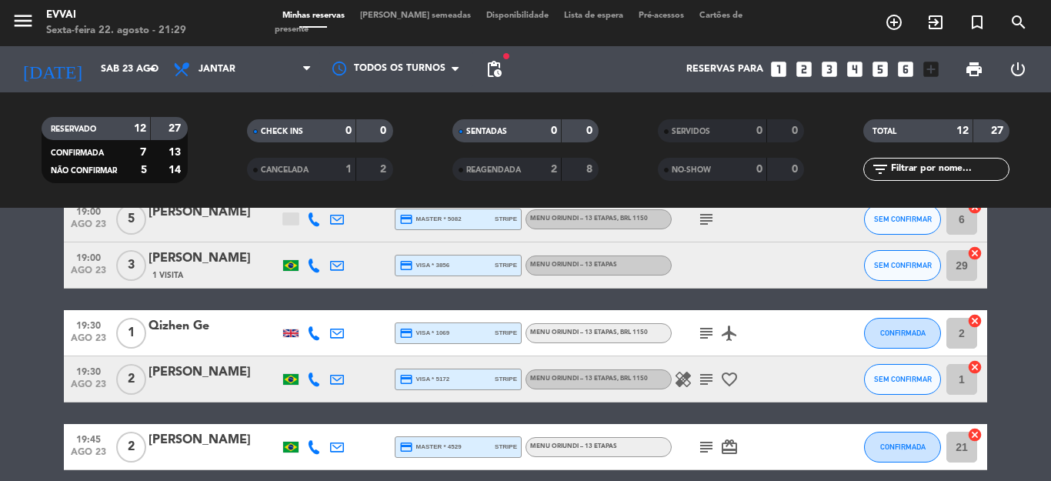
scroll to position [0, 0]
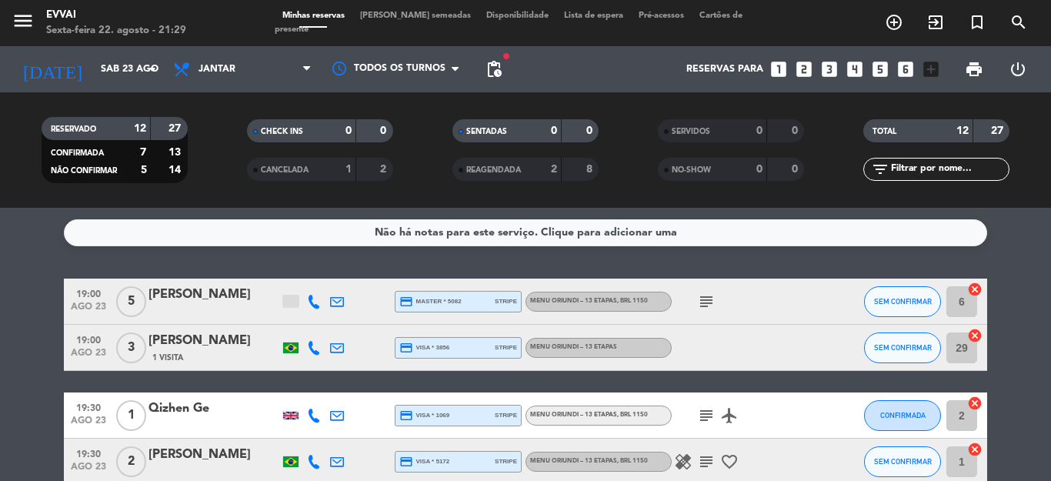
click at [785, 434] on div "subject airplanemode_active" at bounding box center [741, 414] width 138 height 45
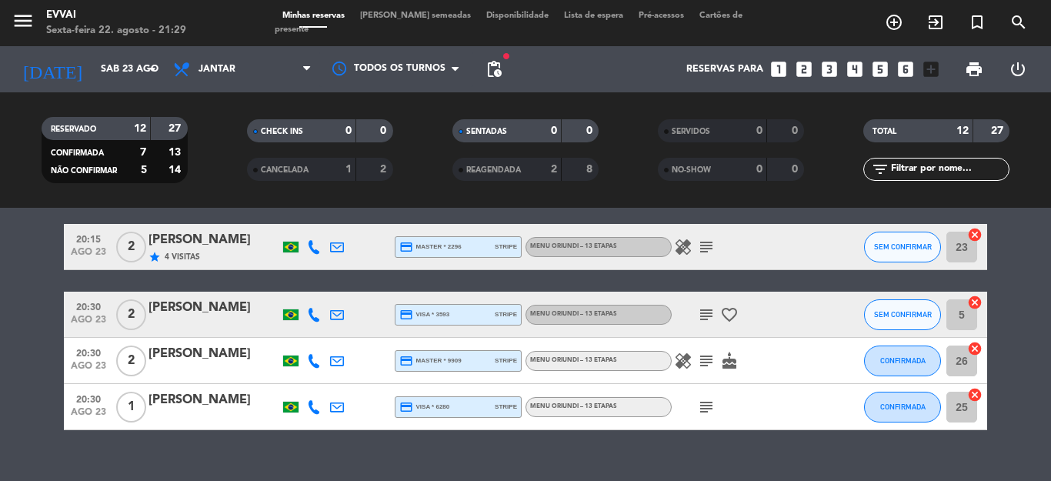
scroll to position [536, 0]
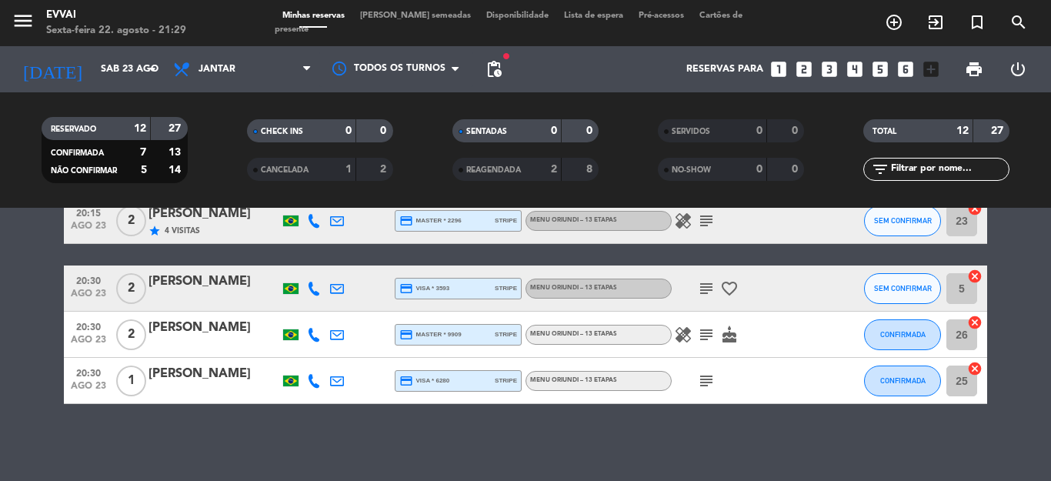
click at [712, 389] on div "subject" at bounding box center [741, 380] width 138 height 45
click at [739, 367] on div "subject" at bounding box center [741, 380] width 138 height 45
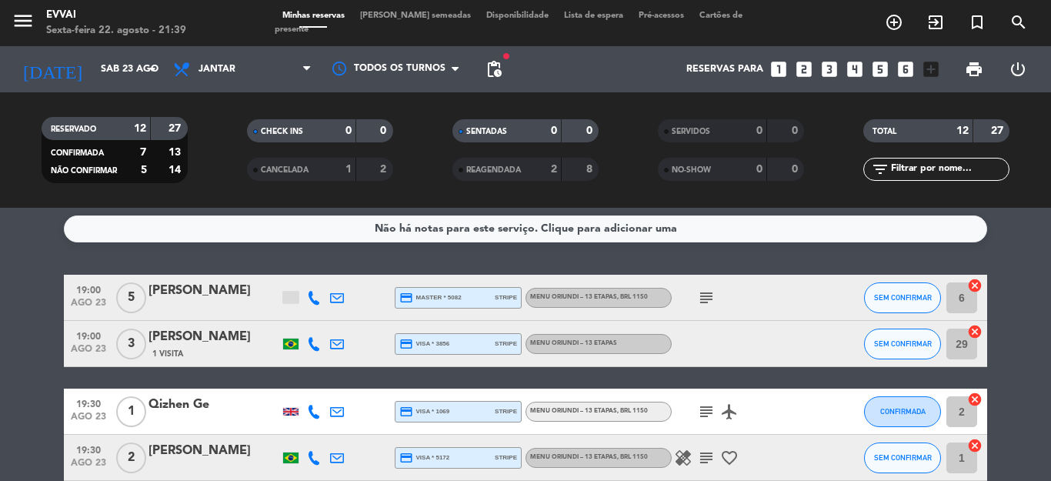
scroll to position [0, 0]
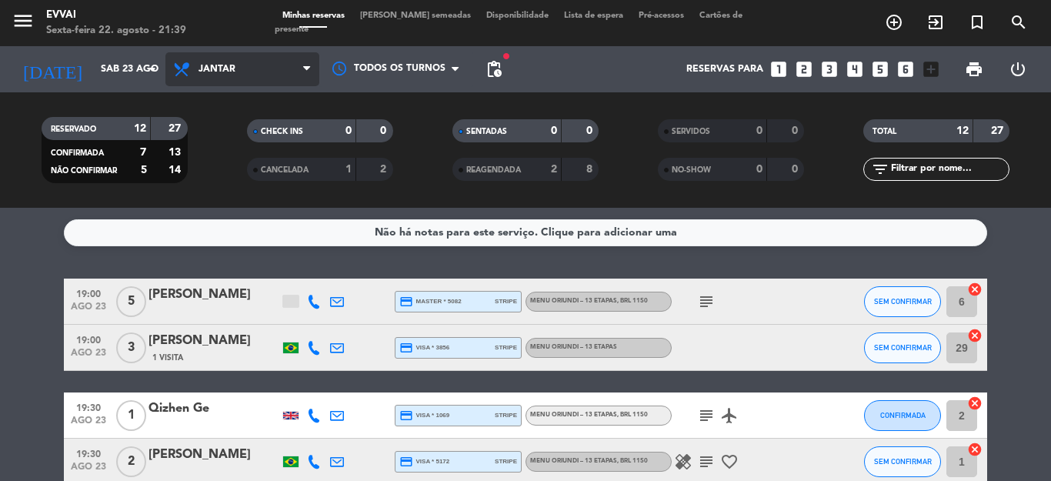
click at [240, 65] on span "Jantar" at bounding box center [242, 69] width 154 height 34
drag, startPoint x: 319, startPoint y: 67, endPoint x: 298, endPoint y: 67, distance: 21.5
click at [319, 67] on div "[DATE] [PERSON_NAME][DATE] arrow_drop_down Todos os serviços Almoço Jantar Jant…" at bounding box center [525, 69] width 1051 height 46
click at [298, 67] on span "Jantar" at bounding box center [242, 69] width 154 height 34
click at [249, 150] on div "menu Evvai Sexta-feira 22. agosto - 21:39 Minhas reservas Mesas semeadas Dispon…" at bounding box center [525, 104] width 1051 height 208
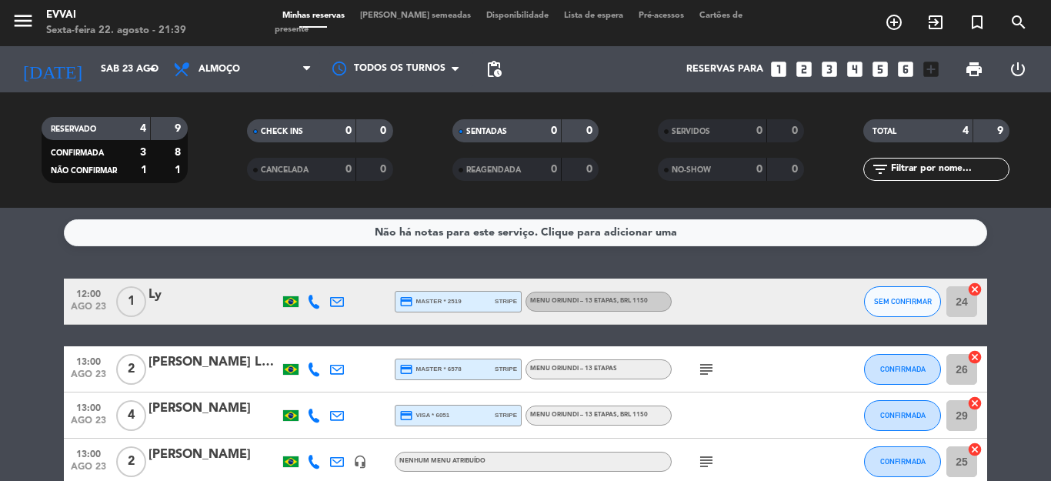
click at [156, 306] on div at bounding box center [213, 311] width 131 height 12
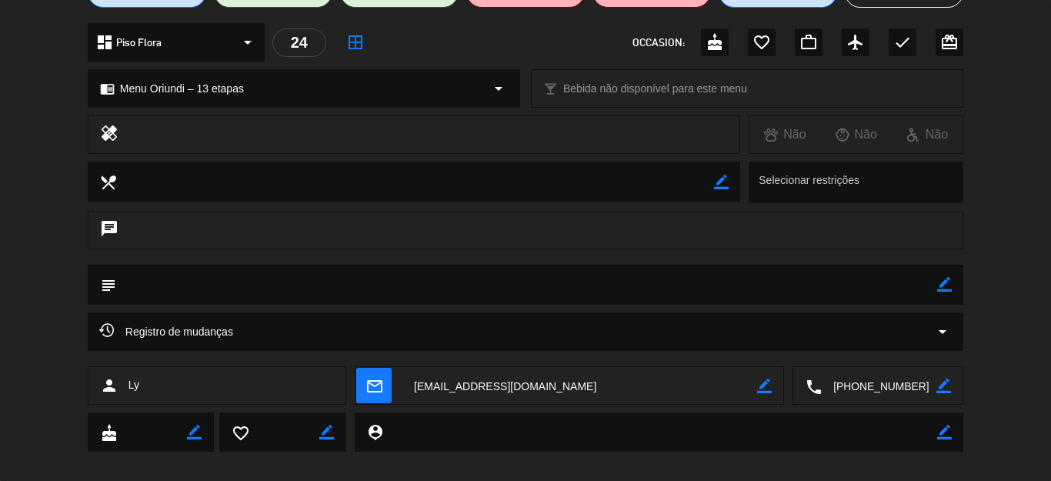
scroll to position [178, 0]
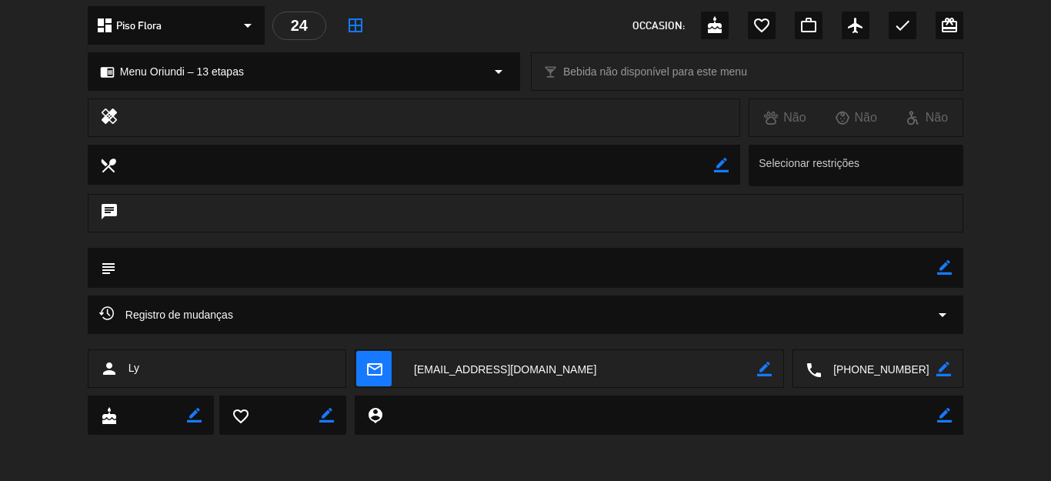
click at [434, 365] on textarea at bounding box center [579, 369] width 355 height 38
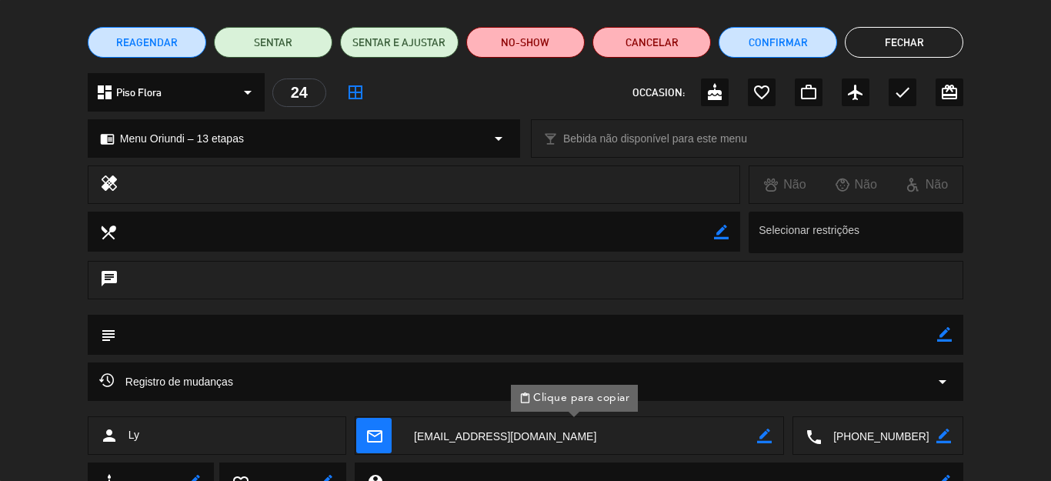
scroll to position [0, 0]
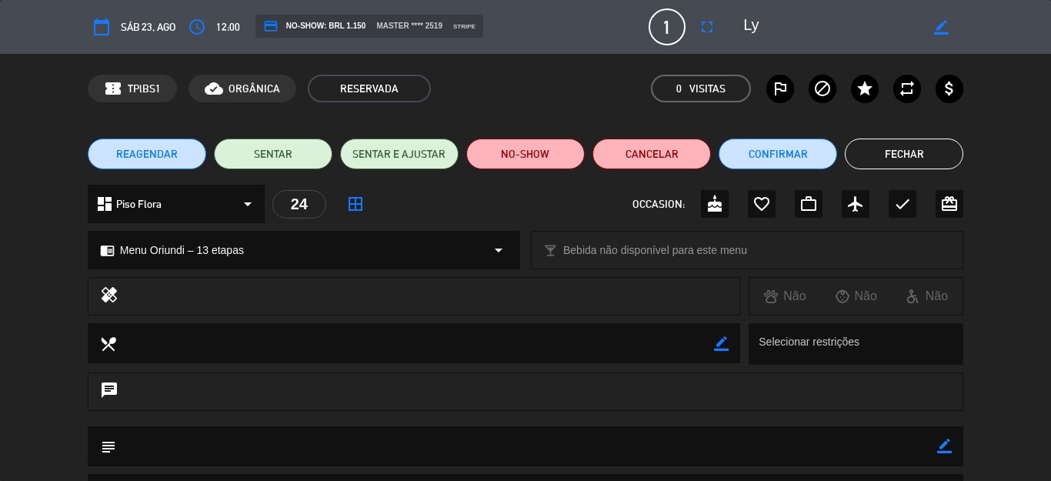
click at [867, 159] on button "Fechar" at bounding box center [904, 153] width 118 height 31
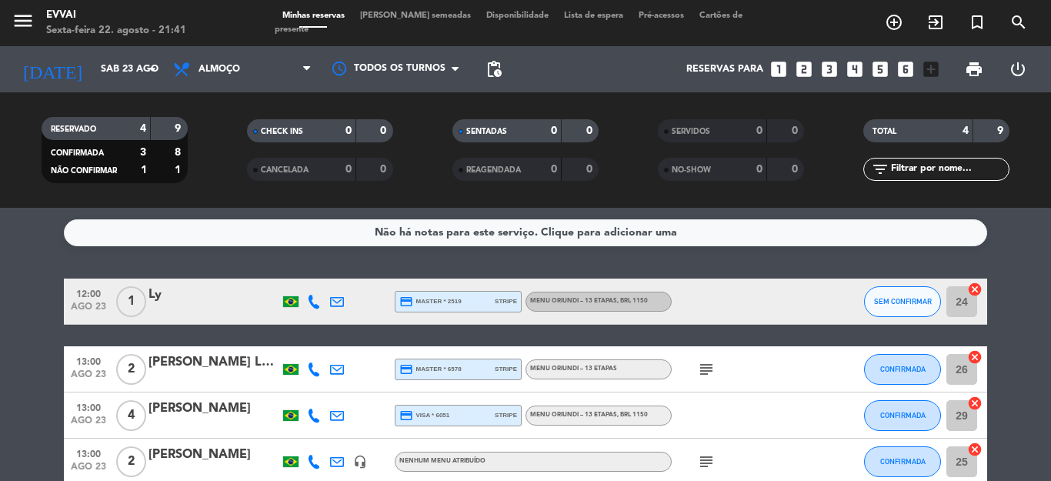
click at [225, 293] on div "Ly" at bounding box center [213, 295] width 131 height 20
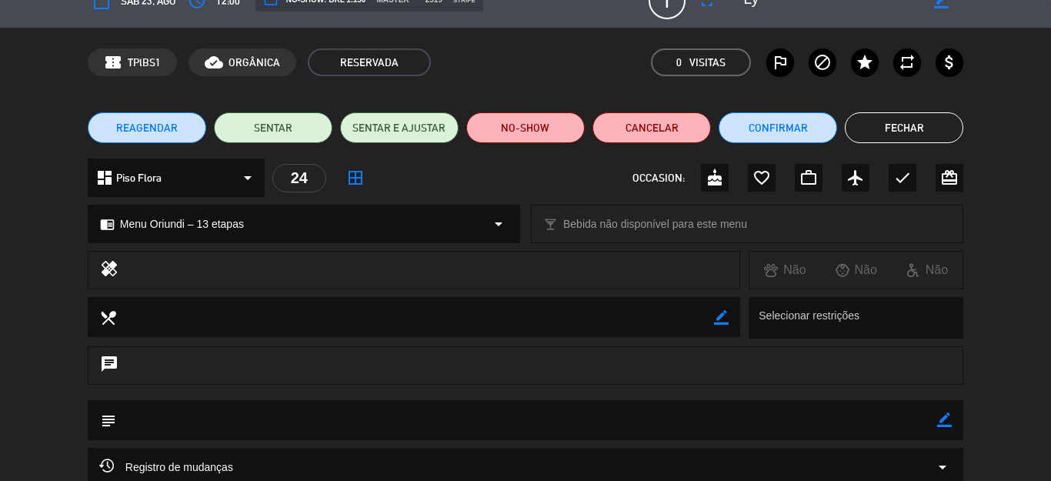
scroll to position [25, 0]
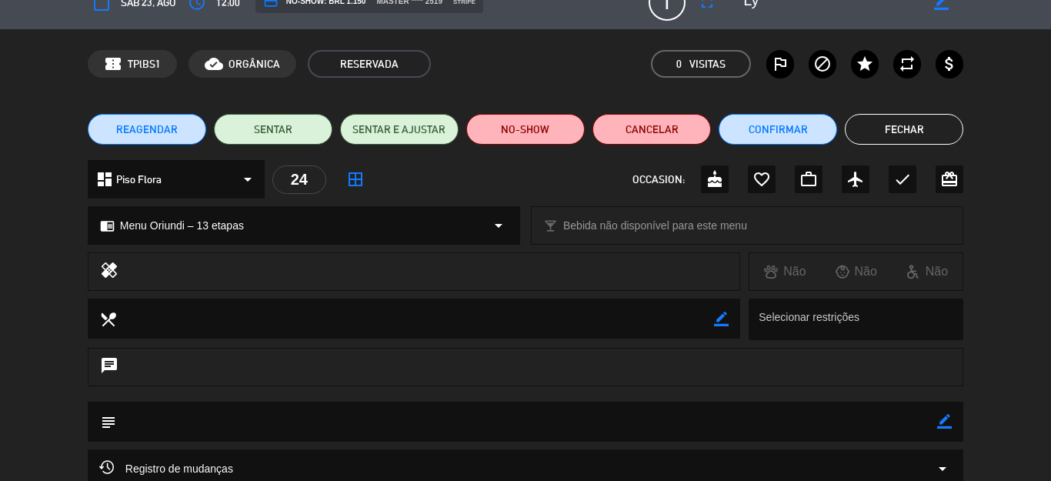
click at [906, 120] on button "Fechar" at bounding box center [904, 129] width 118 height 31
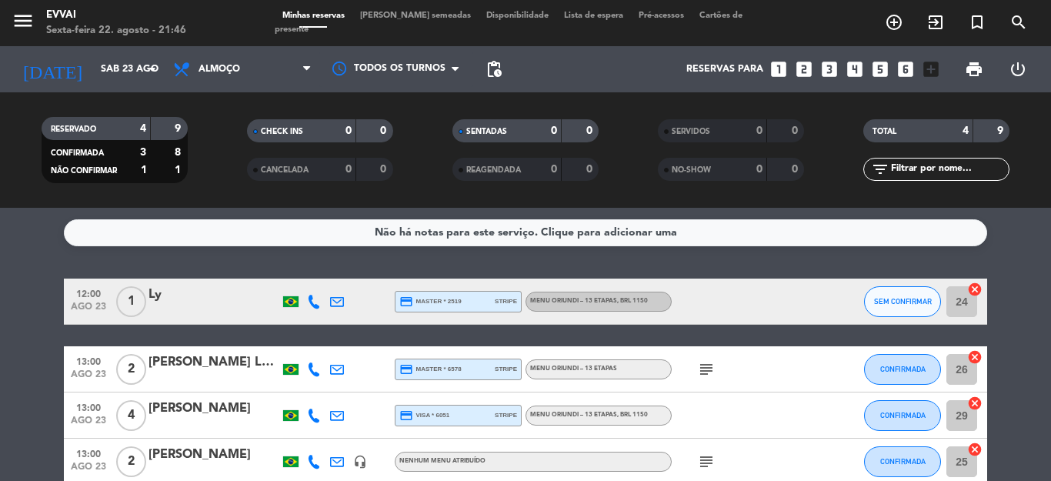
scroll to position [77, 0]
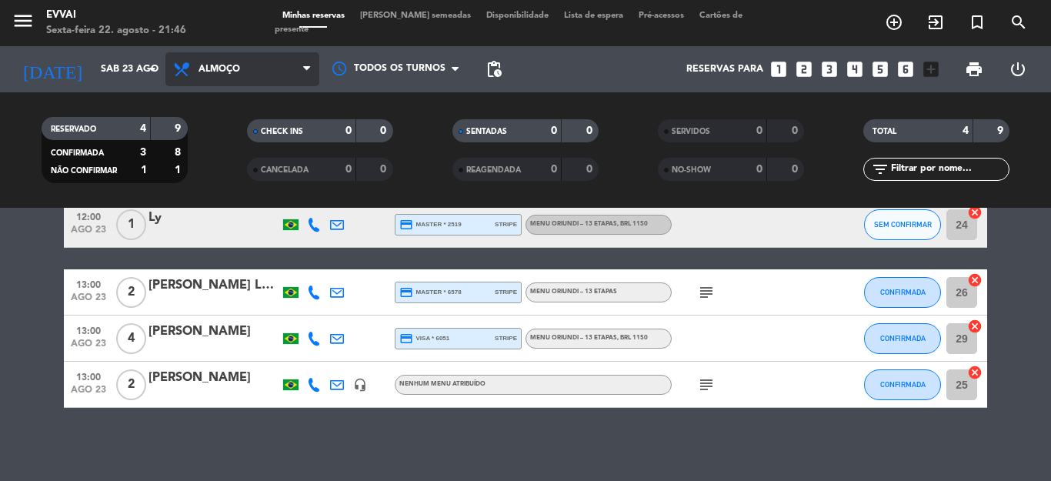
click at [252, 62] on span "Almoço" at bounding box center [242, 69] width 154 height 34
click at [249, 171] on div "menu Evvai Sexta-feira 22. agosto - 21:46 Minhas reservas Mesas semeadas Dispon…" at bounding box center [525, 104] width 1051 height 208
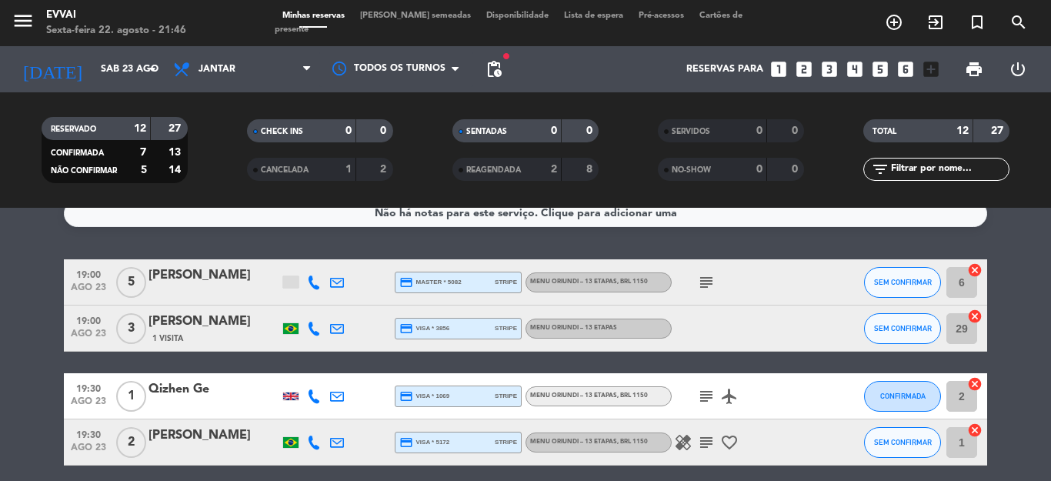
scroll to position [0, 0]
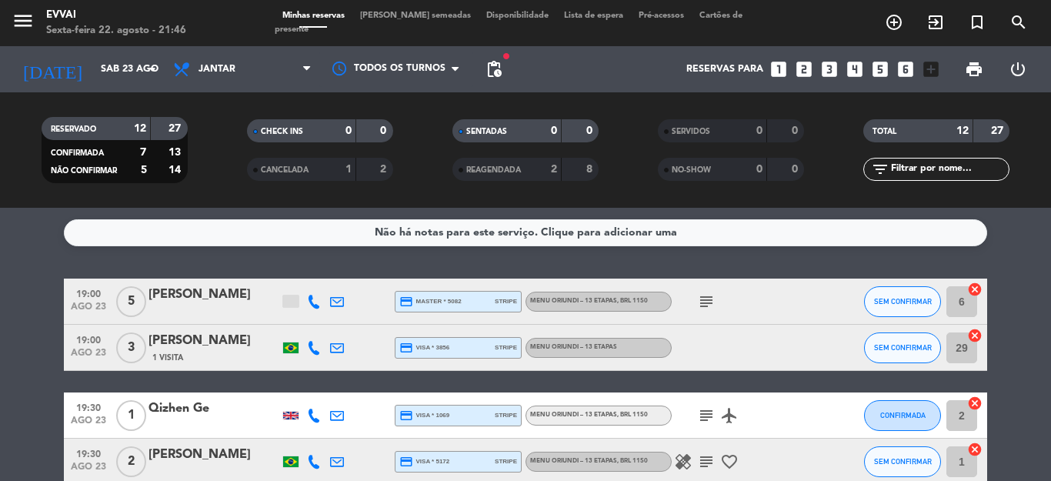
click at [697, 309] on icon "subject" at bounding box center [706, 301] width 18 height 18
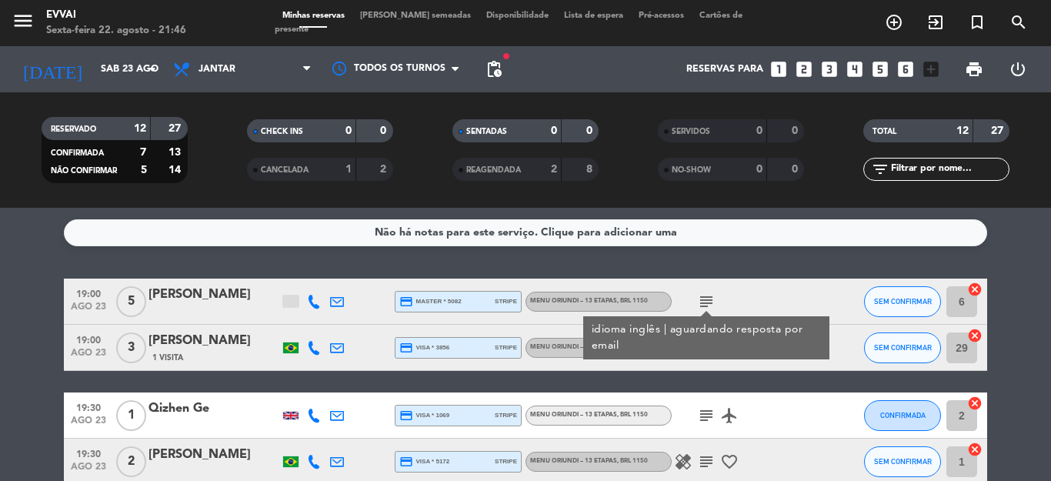
click at [697, 309] on icon "subject" at bounding box center [706, 301] width 18 height 18
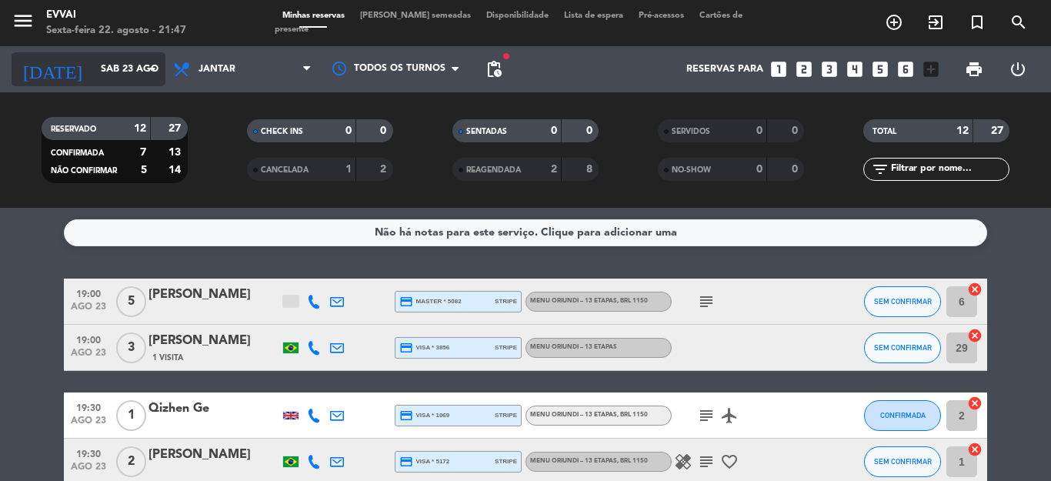
click at [152, 71] on icon "arrow_drop_down" at bounding box center [152, 69] width 18 height 18
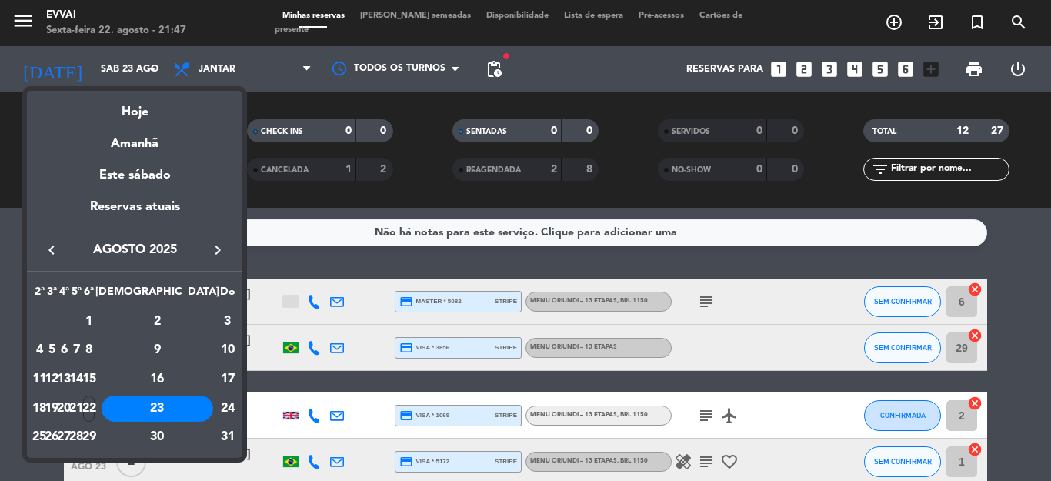
click at [259, 56] on div at bounding box center [525, 240] width 1051 height 481
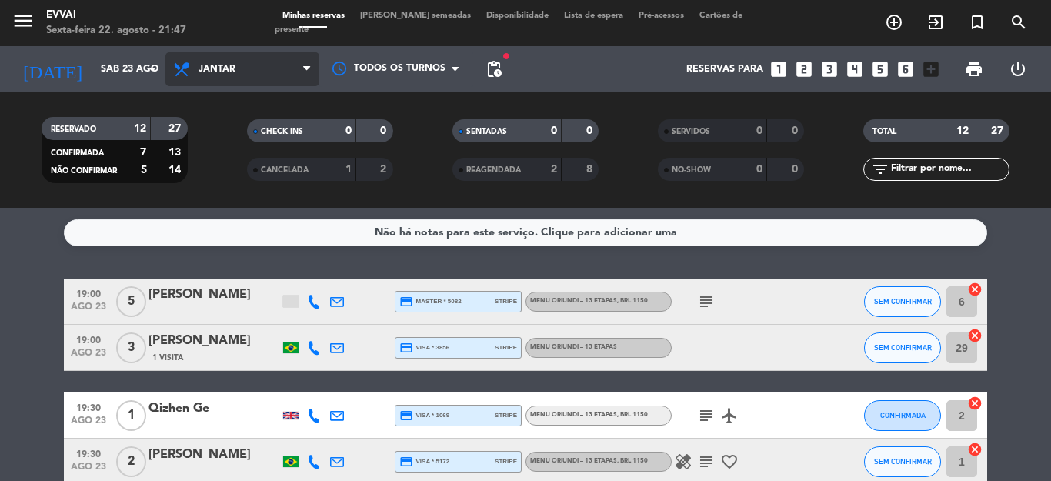
click at [266, 71] on span "Jantar" at bounding box center [242, 69] width 154 height 34
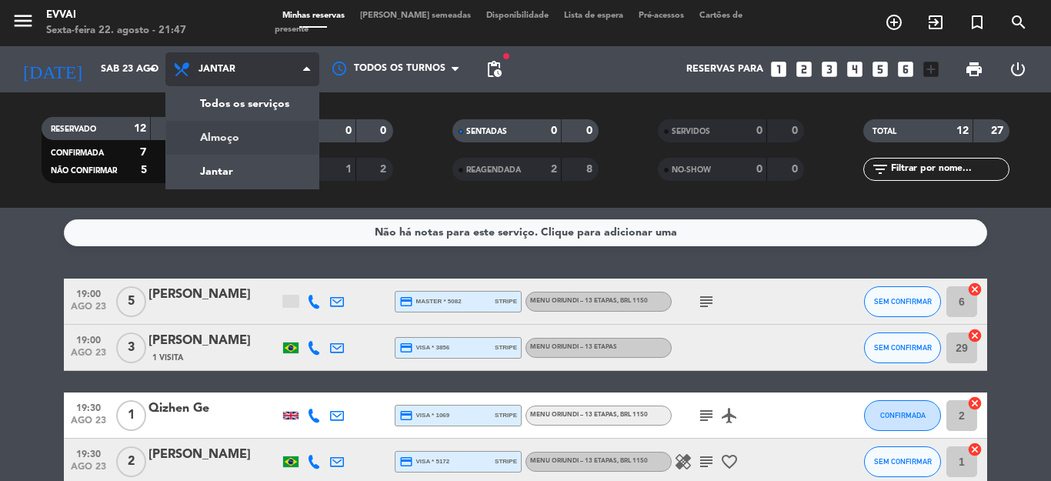
click at [238, 145] on div "menu Evvai Sexta-feira 22. agosto - 21:47 Minhas reservas Mesas semeadas Dispon…" at bounding box center [525, 104] width 1051 height 208
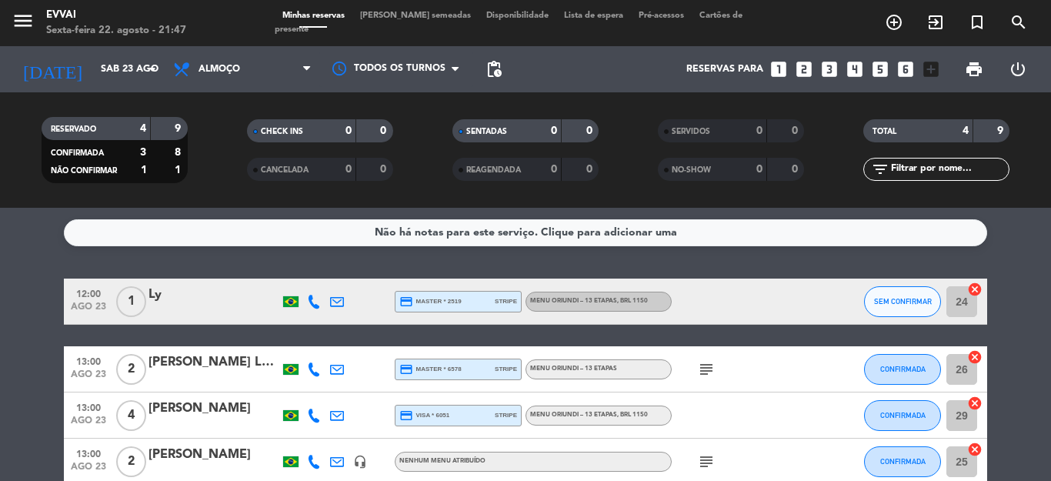
click at [224, 290] on div "Ly" at bounding box center [213, 295] width 131 height 20
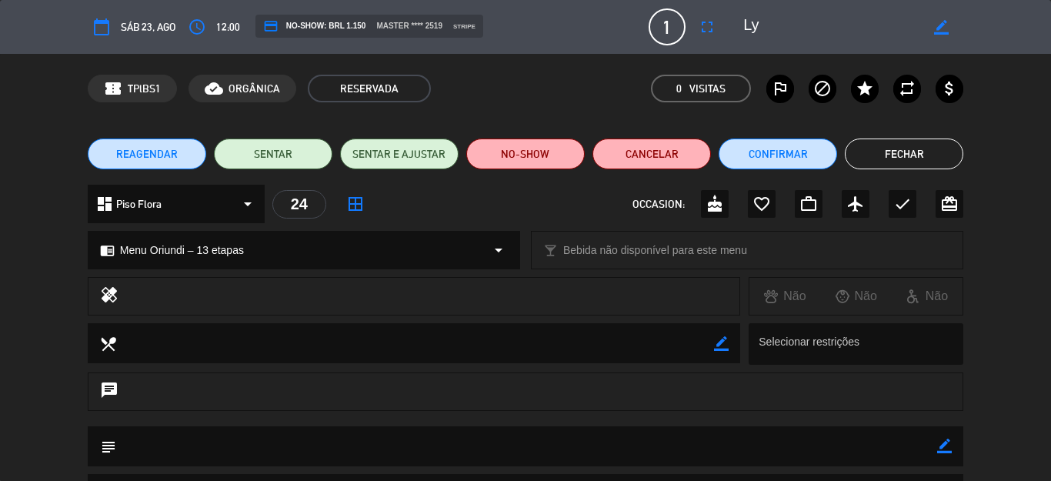
click at [887, 142] on button "Fechar" at bounding box center [904, 153] width 118 height 31
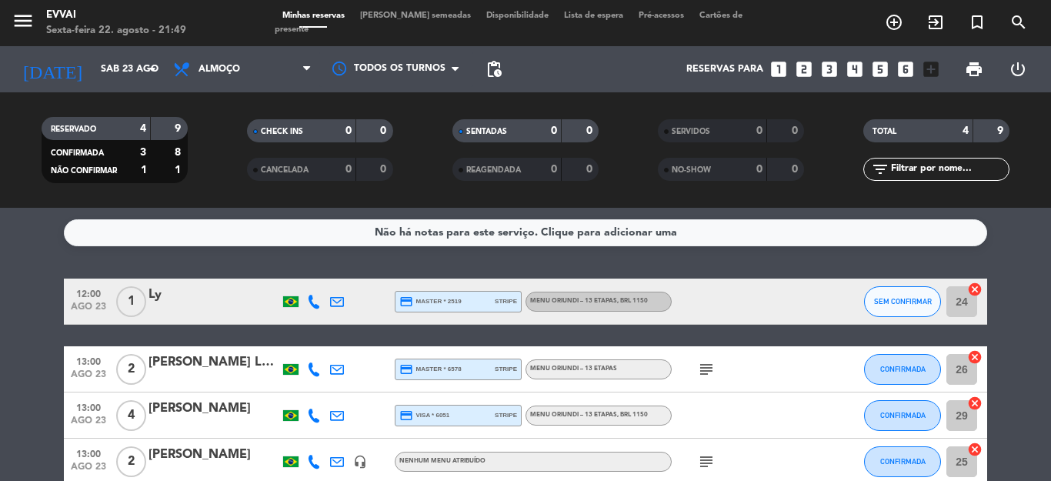
click at [903, 18] on icon "search" at bounding box center [894, 22] width 18 height 18
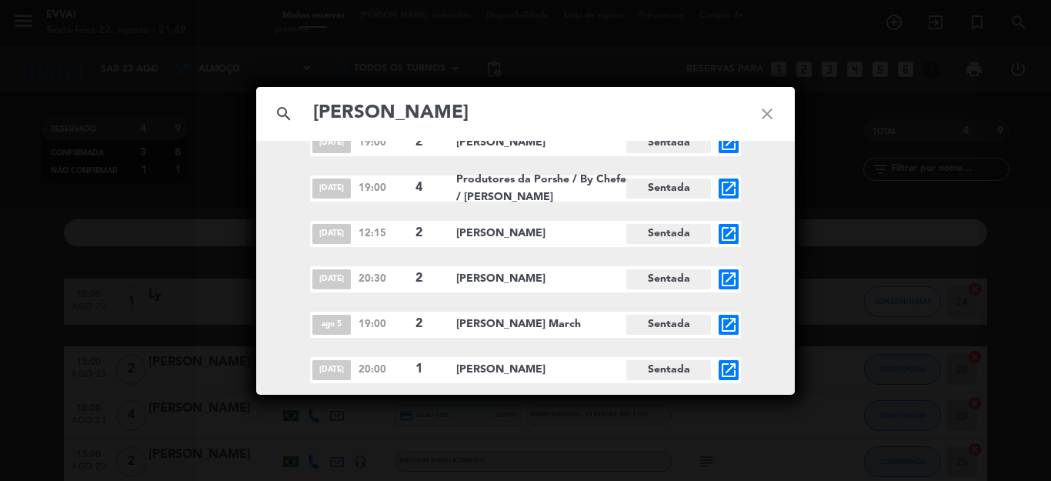
scroll to position [2288, 0]
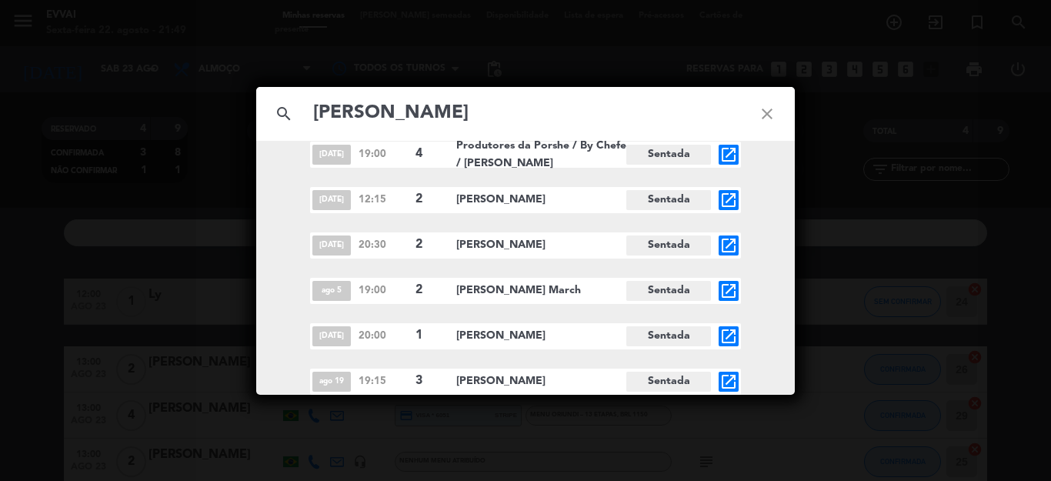
type input "[PERSON_NAME]"
click at [719, 333] on icon "open_in_new" at bounding box center [728, 336] width 18 height 18
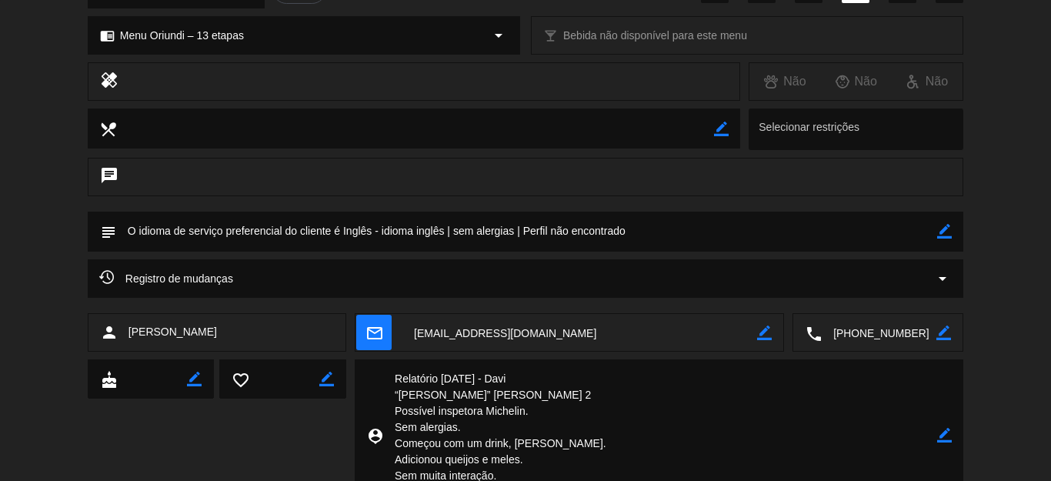
scroll to position [592, 0]
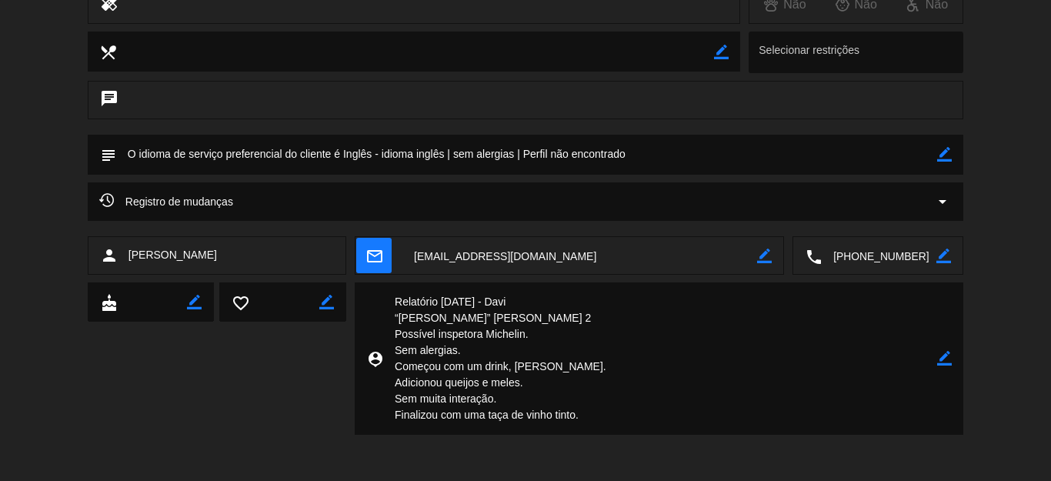
click at [757, 261] on icon "border_color" at bounding box center [764, 256] width 15 height 15
type textarea "b"
click at [130, 353] on div "cake border_color favorite_border border_color person_pin border_color" at bounding box center [526, 358] width 876 height 152
click at [226, 414] on div "cake border_color favorite_border border_color person_pin border_color" at bounding box center [526, 358] width 876 height 152
click at [408, 152] on textarea at bounding box center [526, 154] width 821 height 39
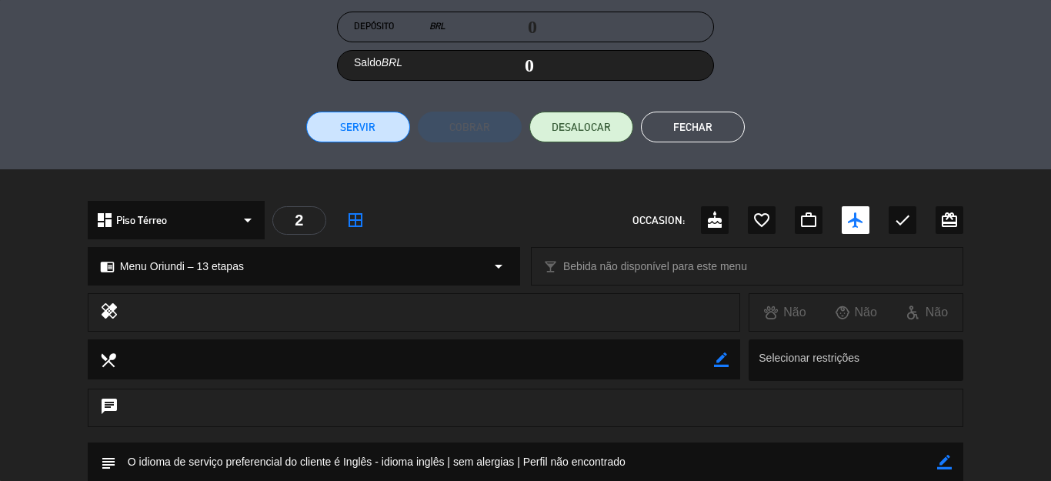
scroll to position [0, 0]
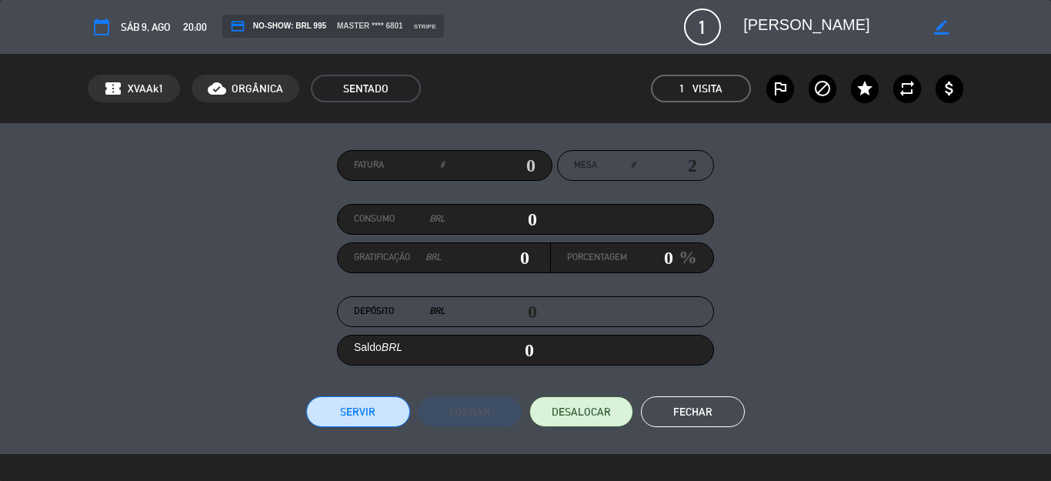
click at [686, 422] on button "Fechar" at bounding box center [693, 411] width 104 height 31
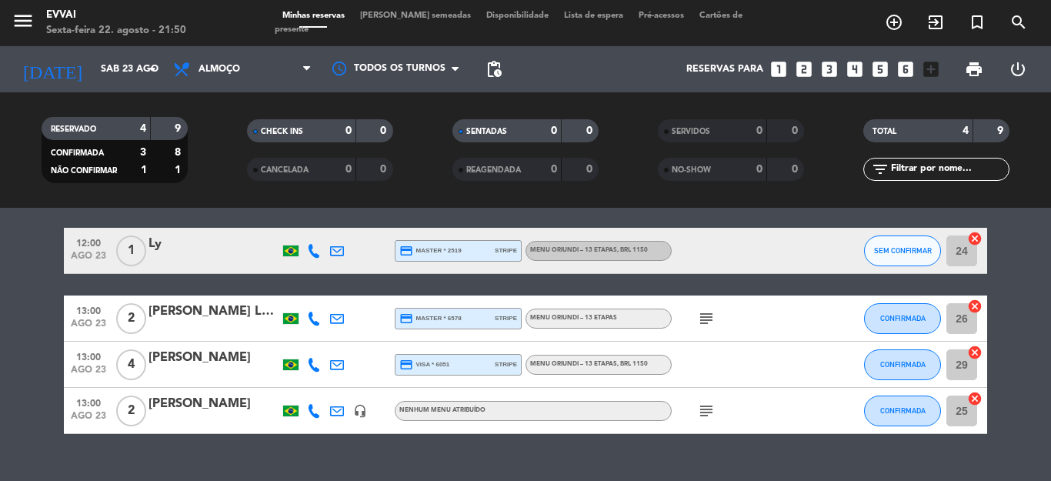
scroll to position [77, 0]
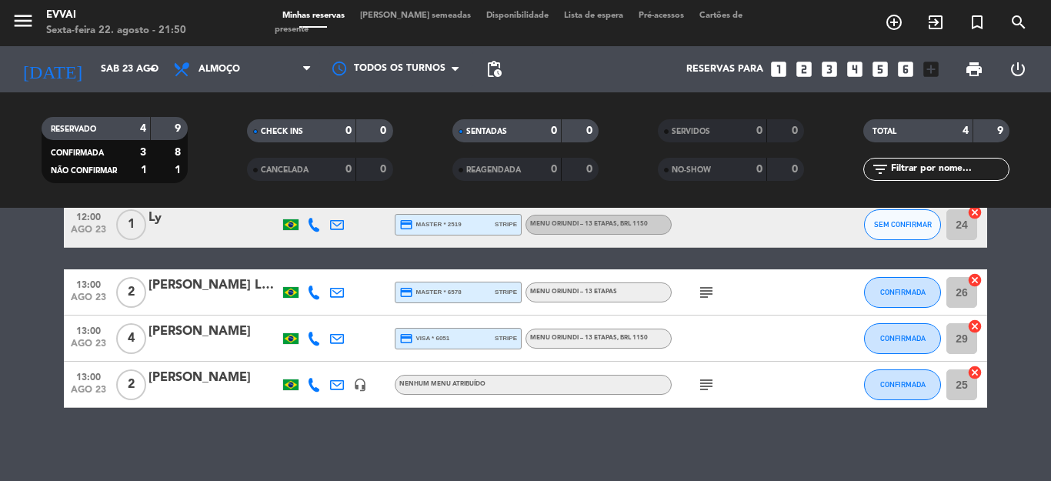
click at [903, 21] on icon "search" at bounding box center [894, 22] width 18 height 18
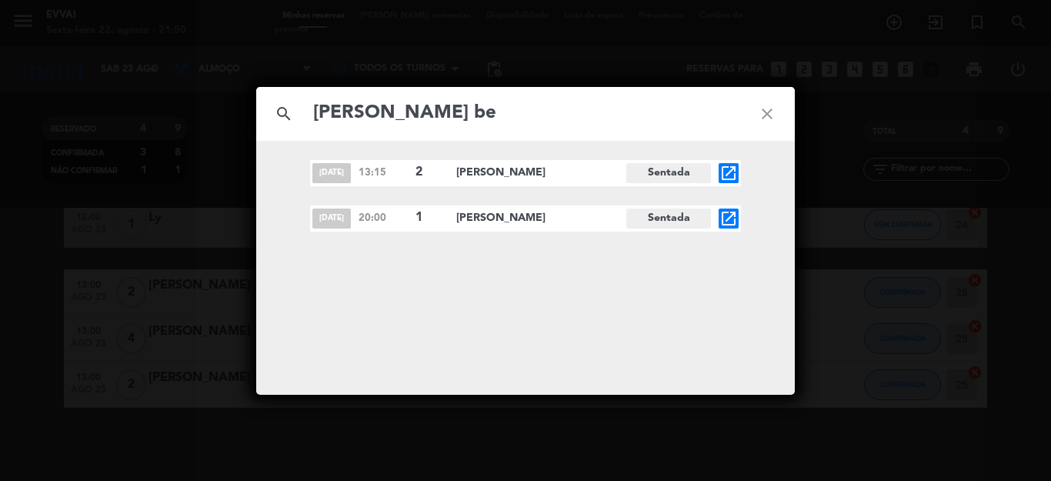
type input "[PERSON_NAME] be"
click at [719, 218] on icon "open_in_new" at bounding box center [728, 218] width 18 height 18
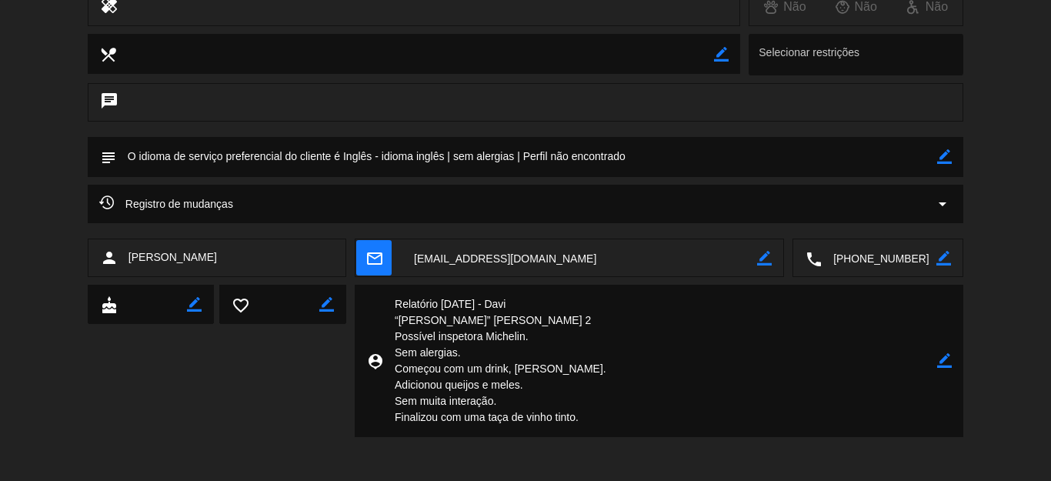
scroll to position [592, 0]
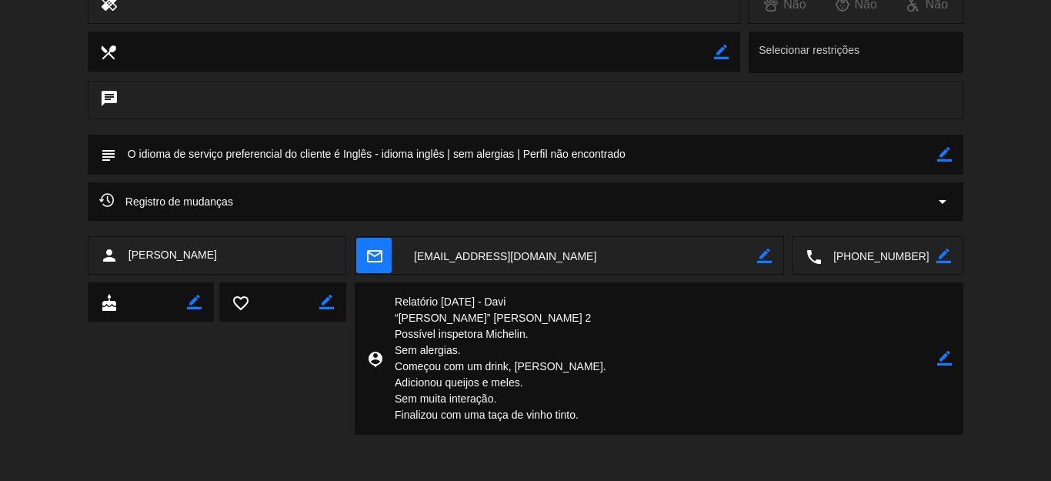
click at [485, 257] on textarea at bounding box center [579, 256] width 355 height 38
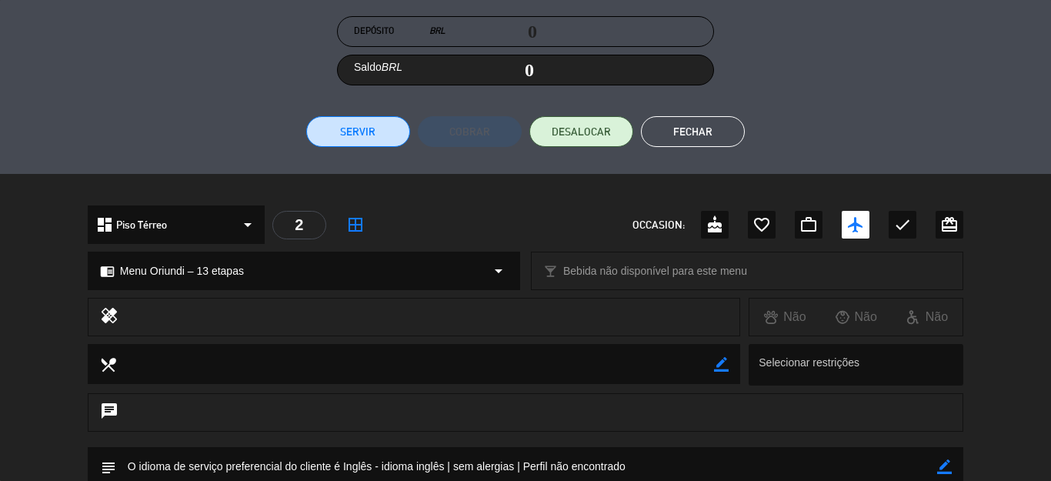
scroll to position [0, 0]
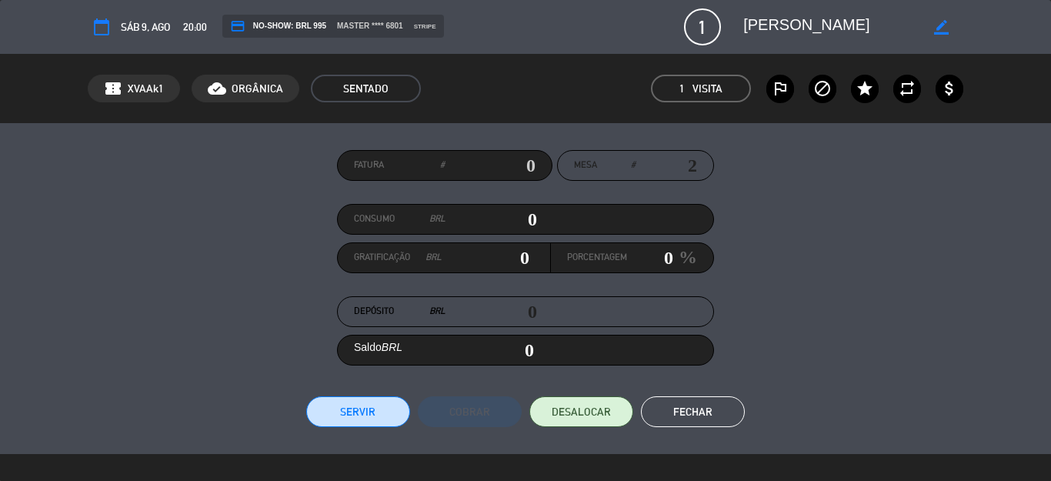
click at [675, 415] on button "Fechar" at bounding box center [693, 411] width 104 height 31
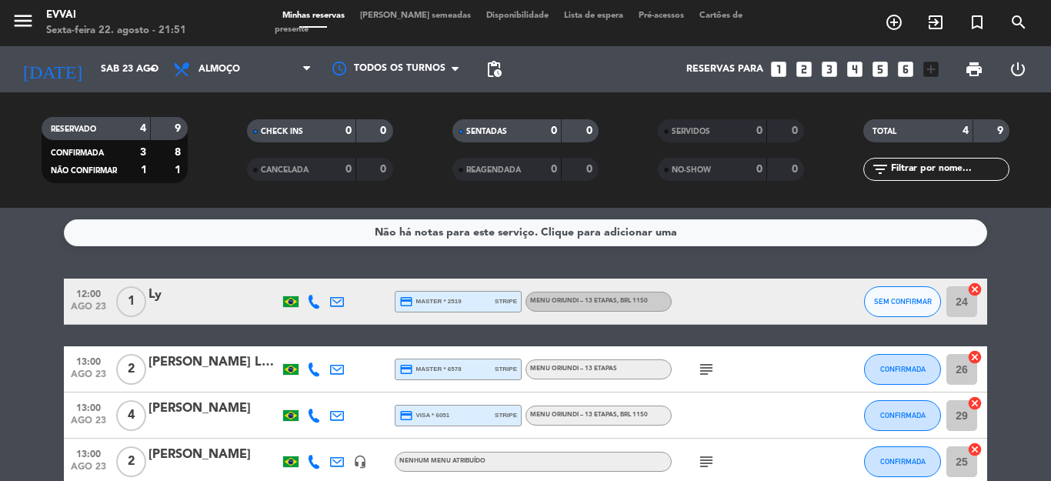
click at [200, 311] on div at bounding box center [213, 311] width 131 height 12
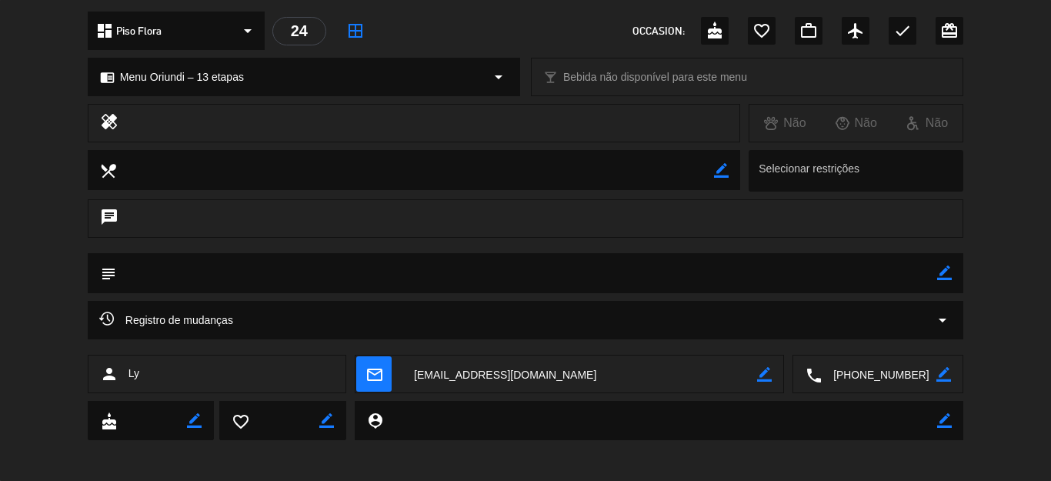
scroll to position [178, 0]
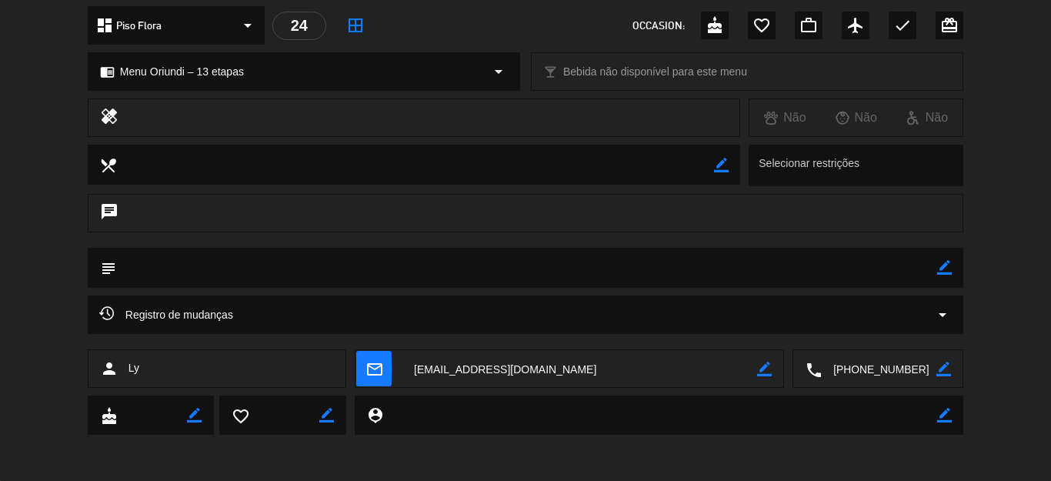
click at [452, 372] on textarea at bounding box center [579, 369] width 355 height 38
